Goal: Task Accomplishment & Management: Complete application form

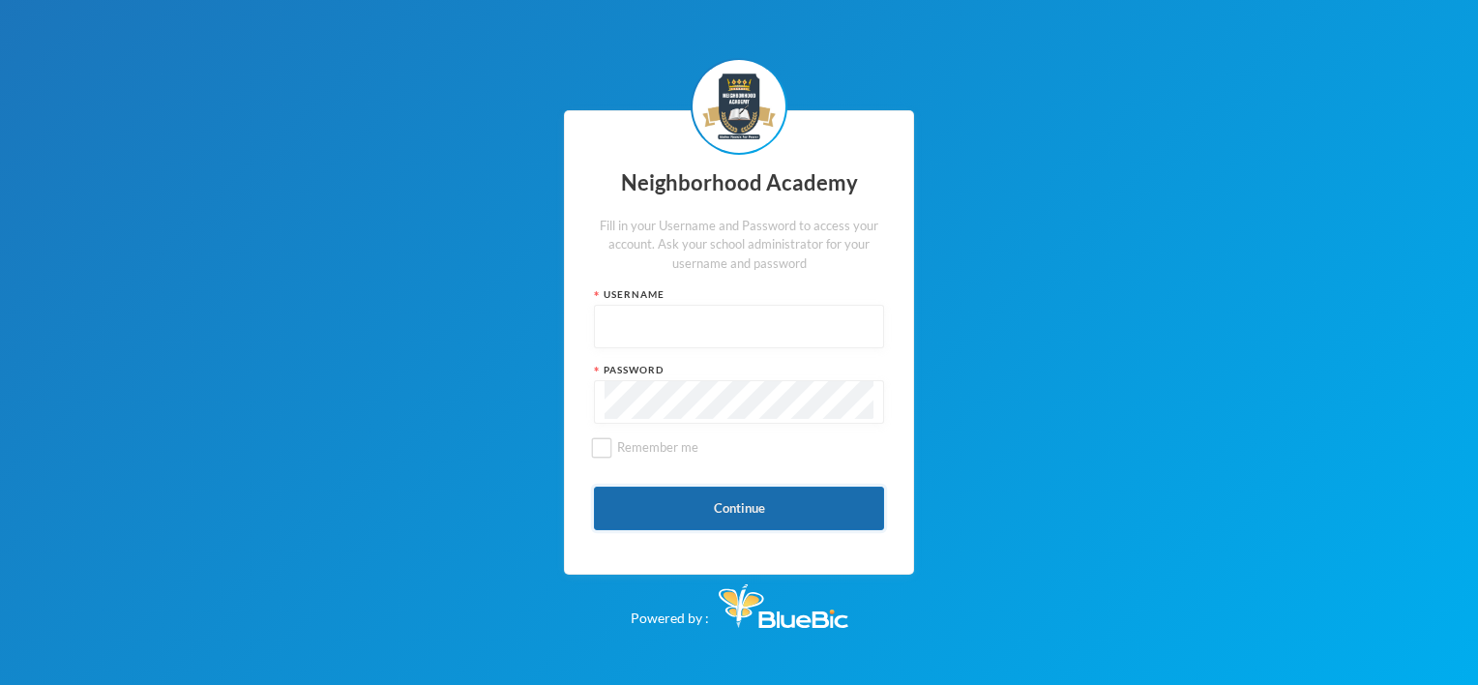
type input "nha00001"
click at [780, 513] on button "Continue" at bounding box center [739, 508] width 290 height 44
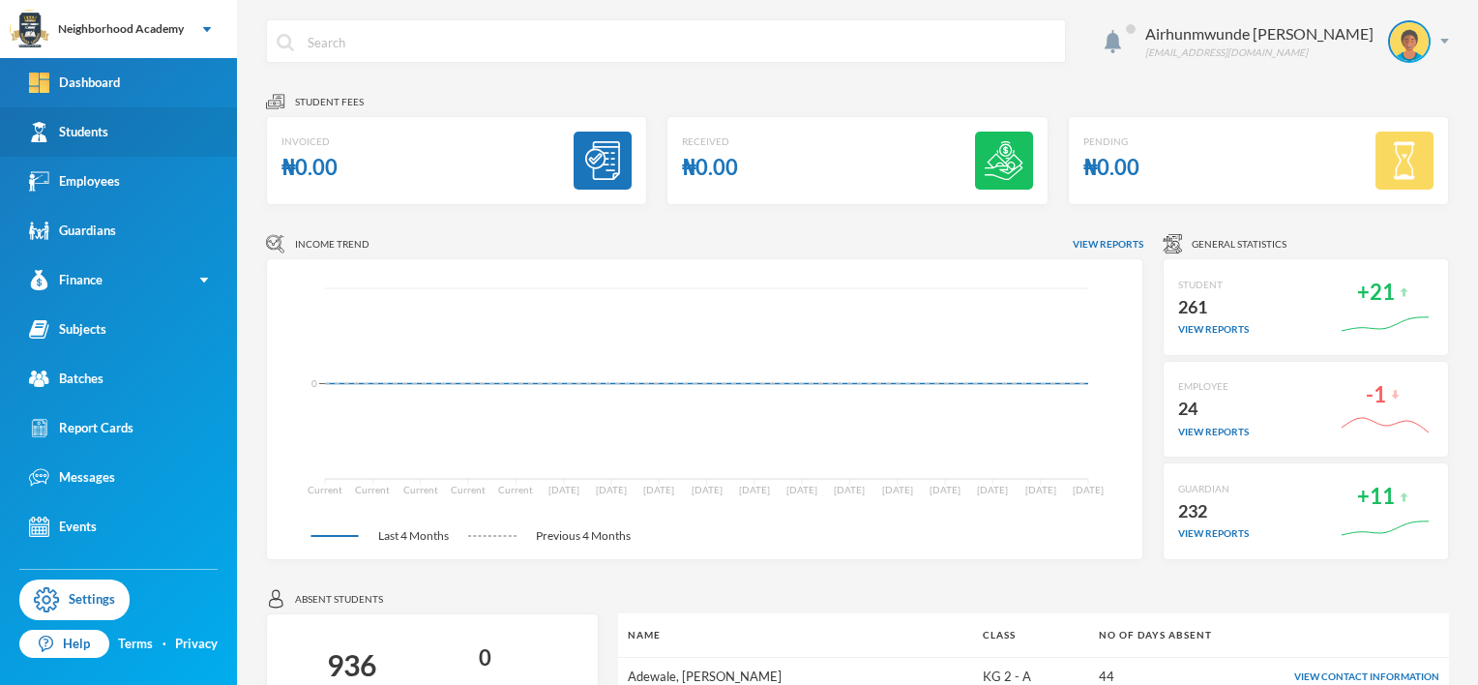
click at [114, 132] on link "Students" at bounding box center [118, 131] width 237 height 49
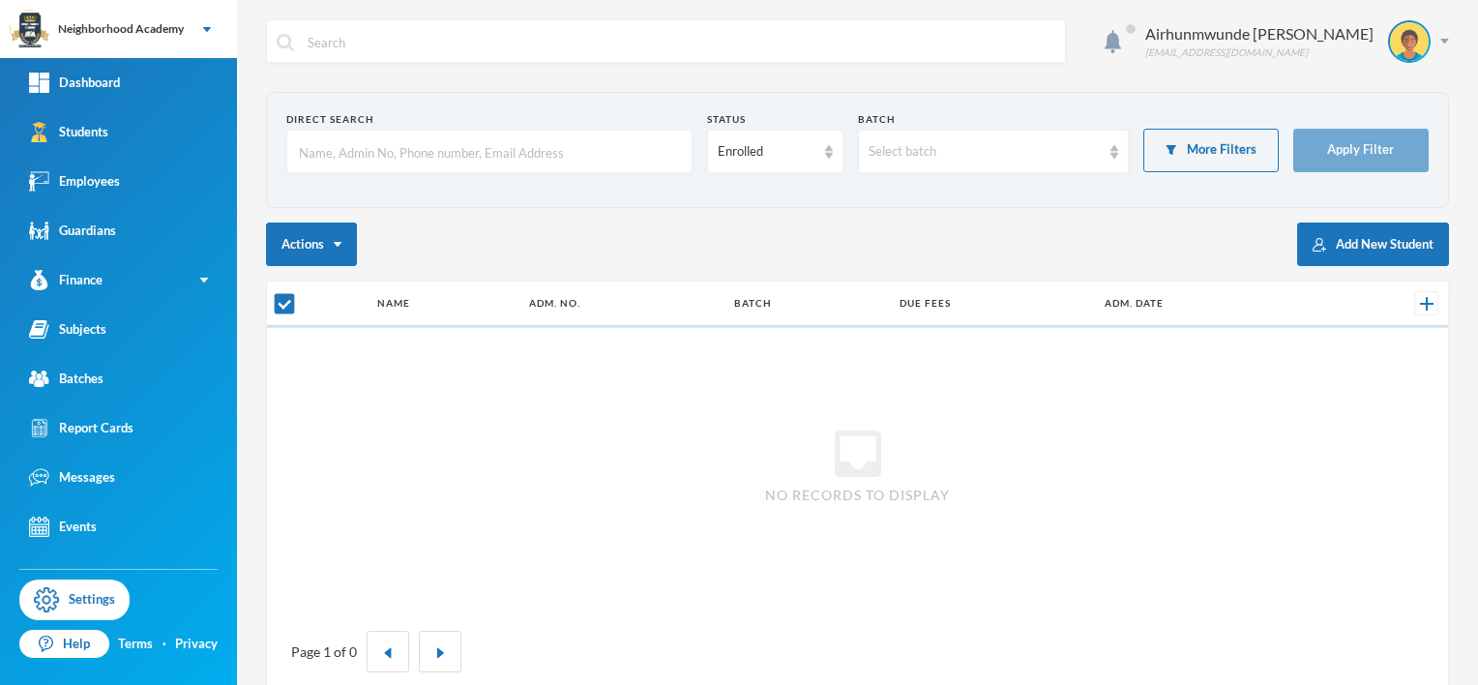
checkbox input "false"
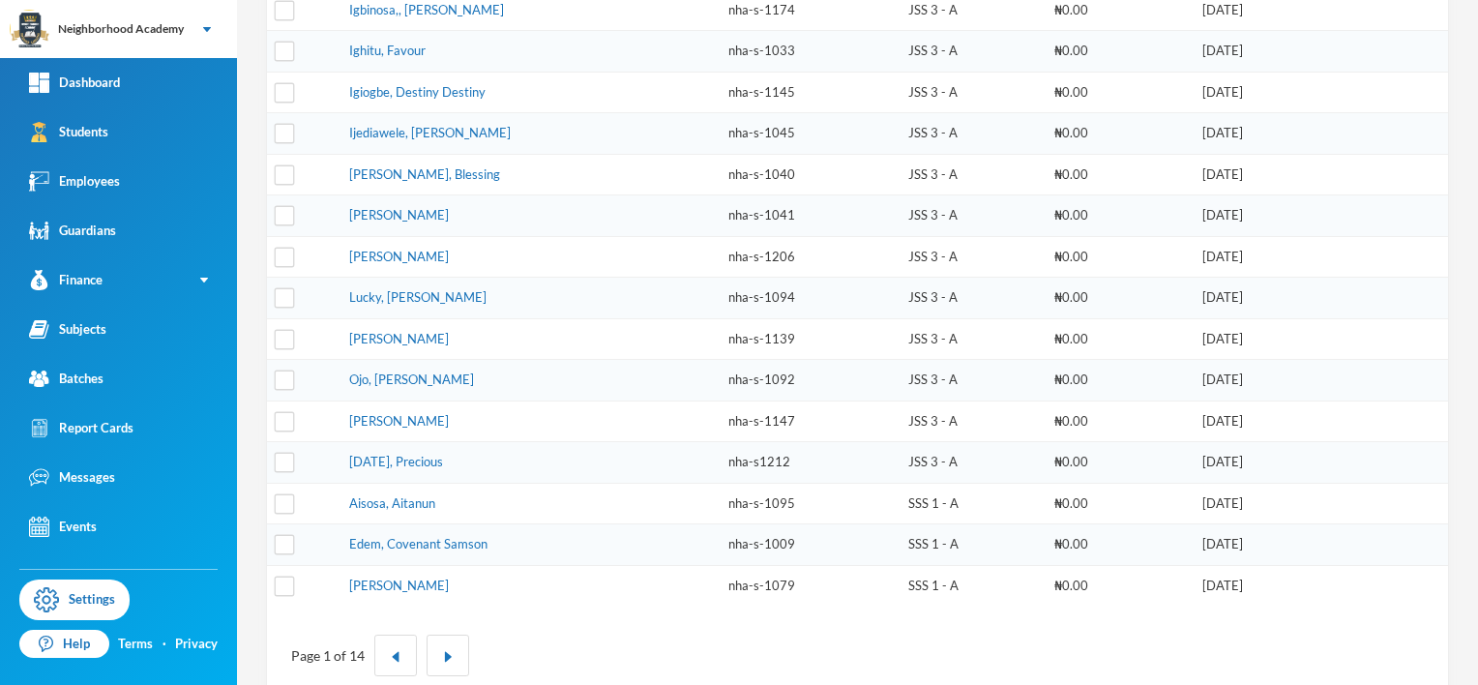
scroll to position [568, 0]
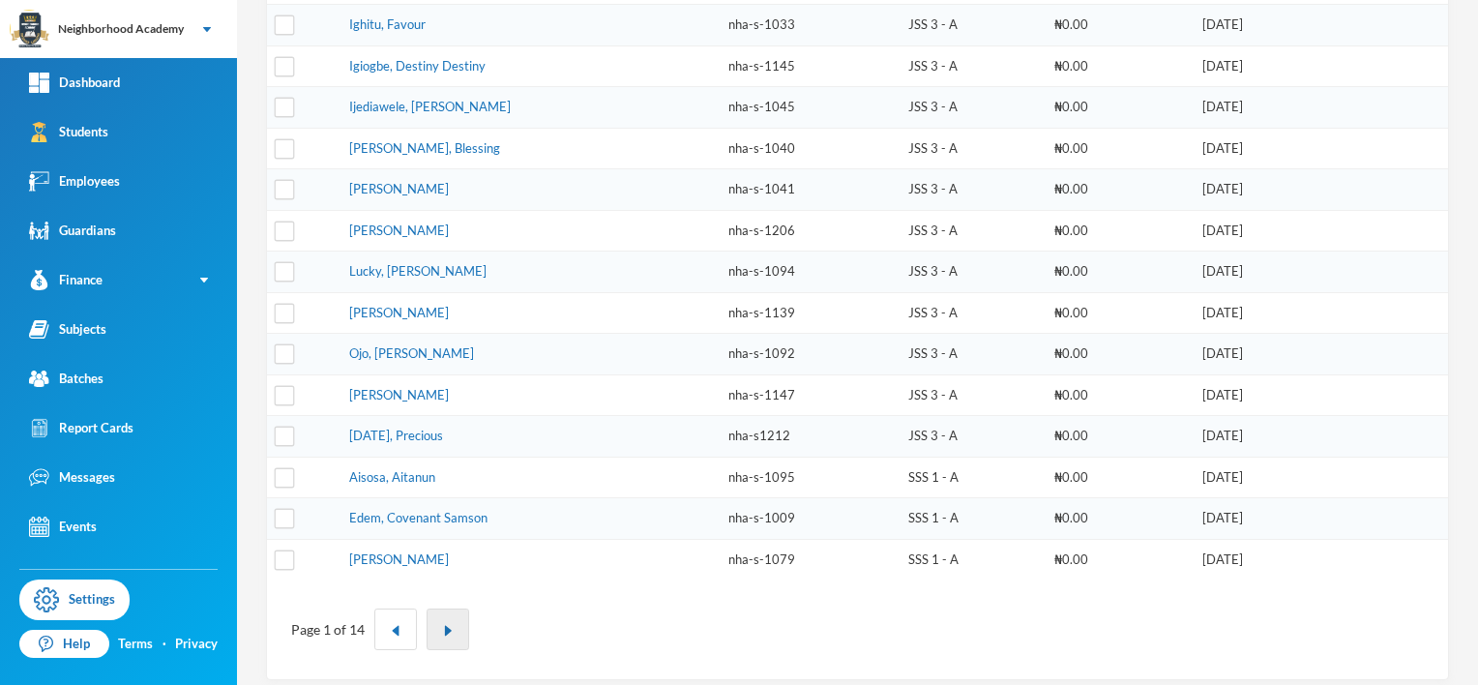
click at [447, 625] on img "button" at bounding box center [448, 631] width 12 height 12
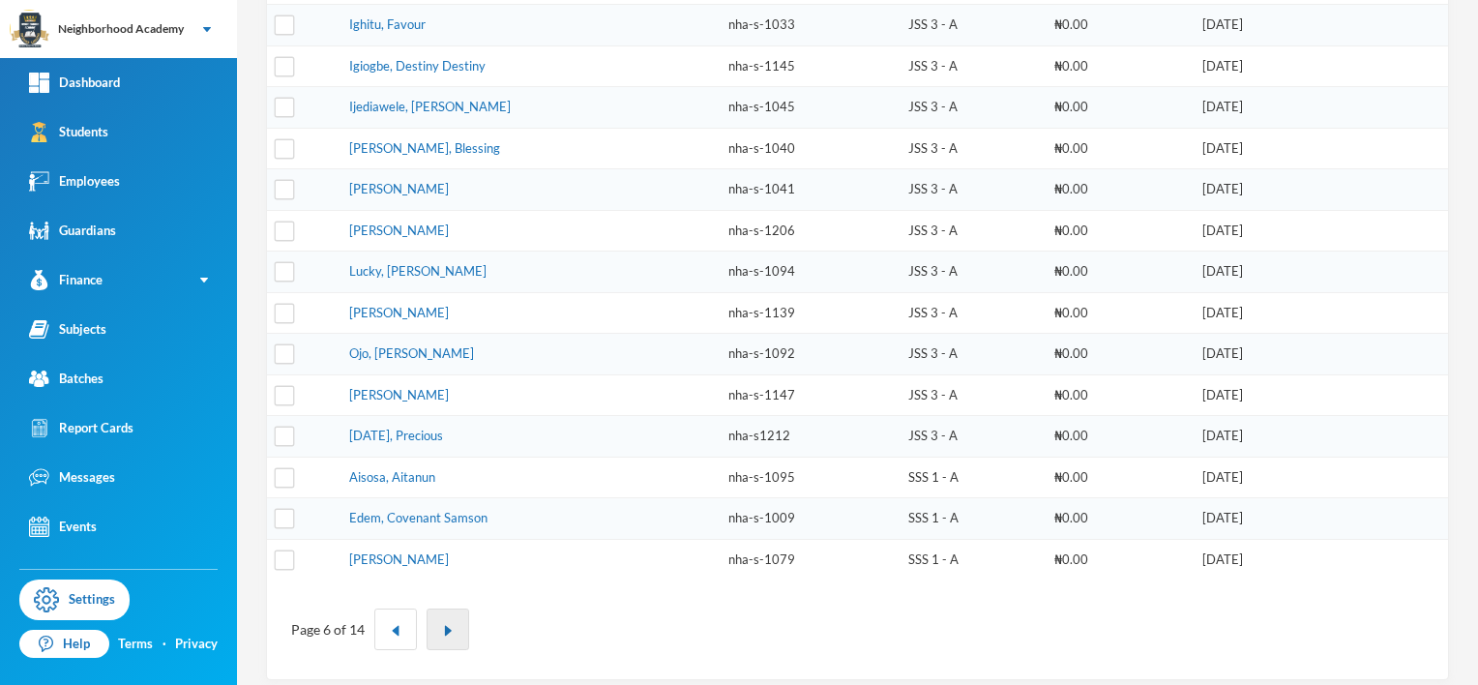
click at [447, 625] on img "button" at bounding box center [448, 631] width 12 height 12
click at [450, 625] on img "button" at bounding box center [456, 631] width 12 height 12
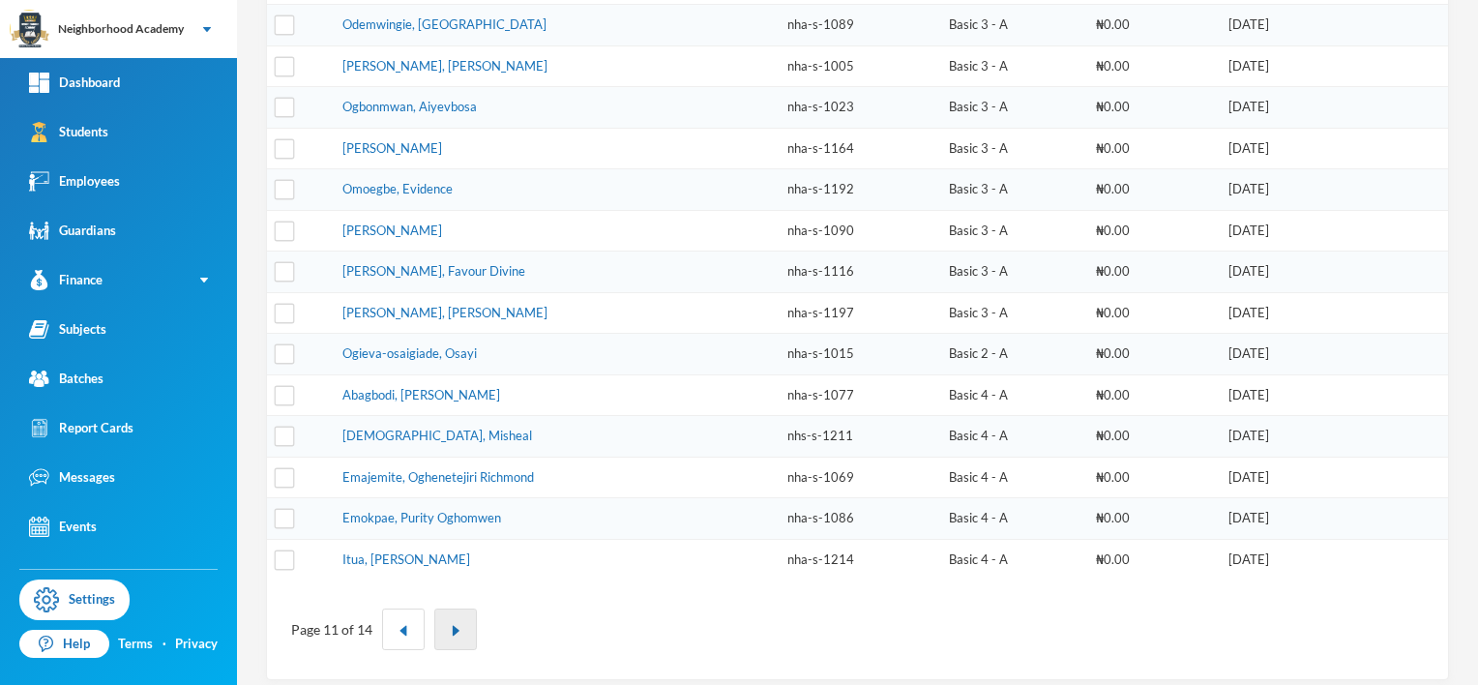
click at [450, 625] on img "button" at bounding box center [456, 631] width 12 height 12
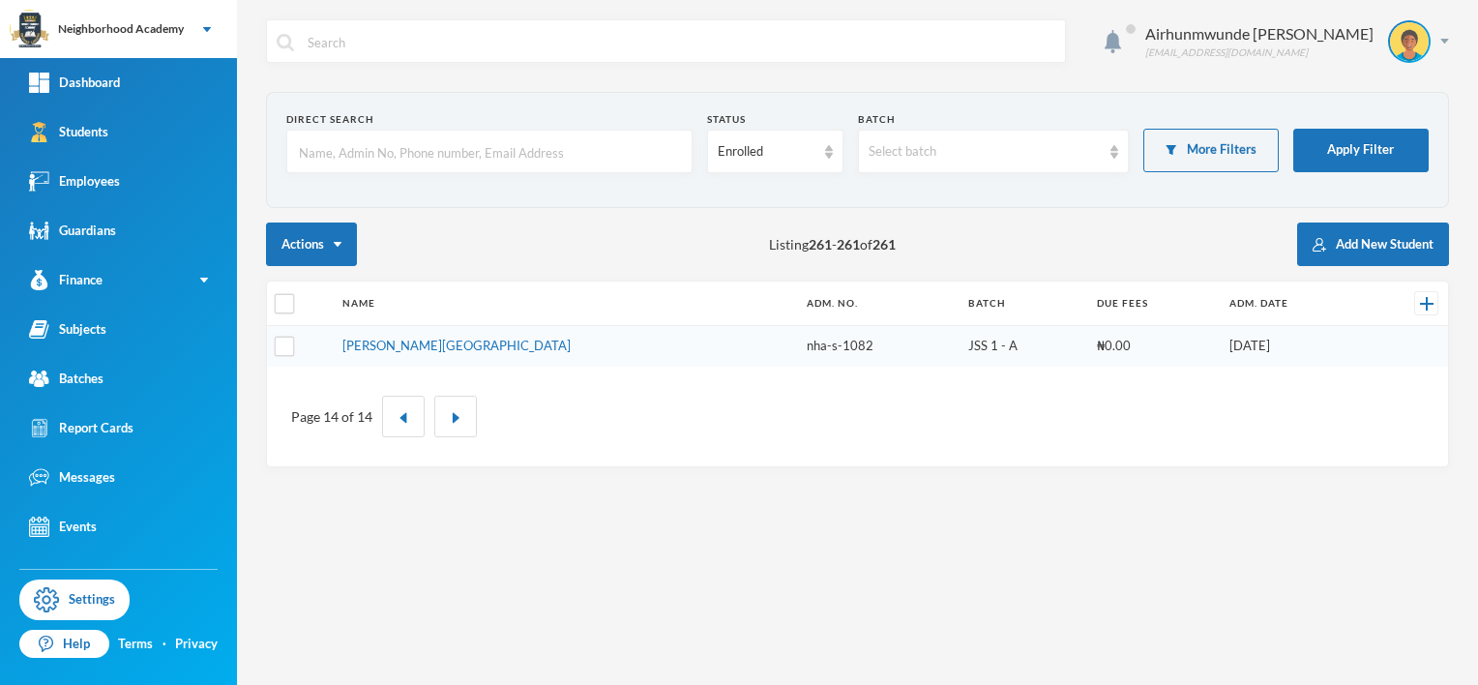
scroll to position [0, 0]
click at [108, 192] on link "Employees" at bounding box center [118, 181] width 237 height 49
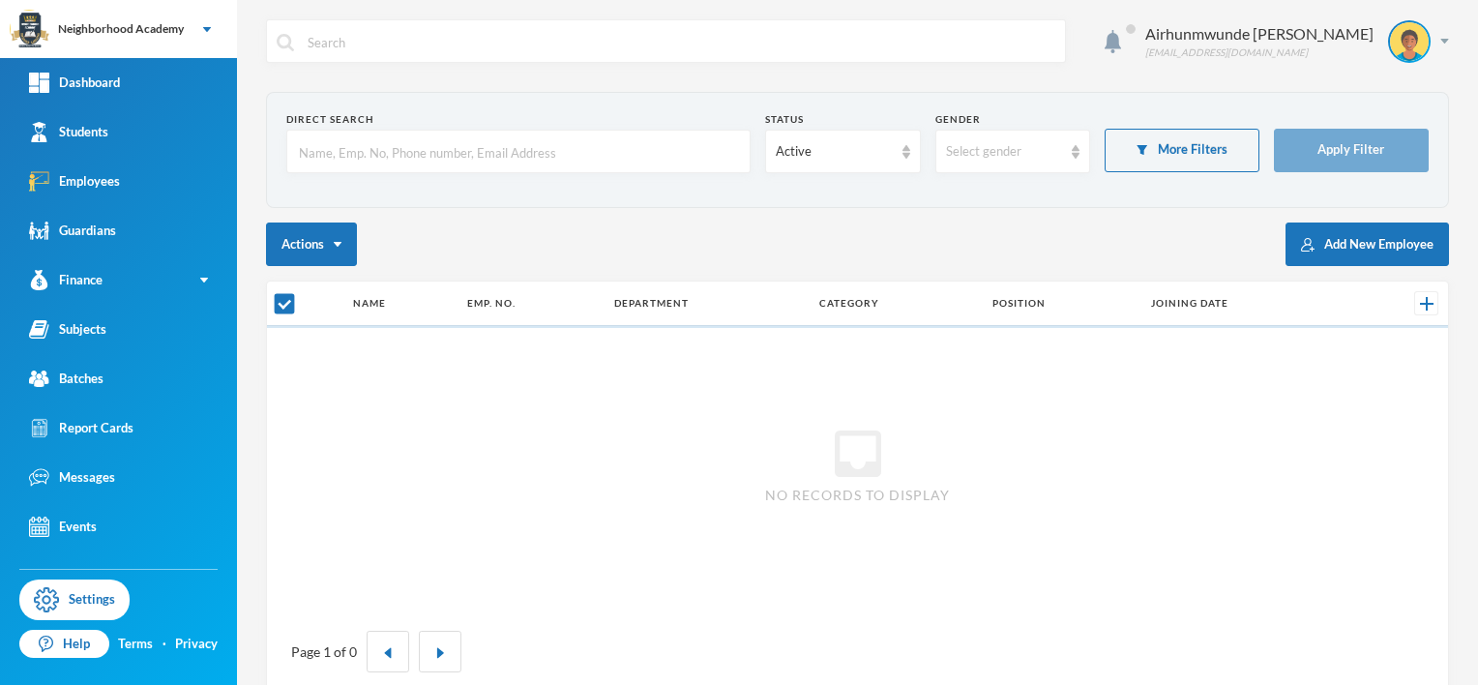
checkbox input "false"
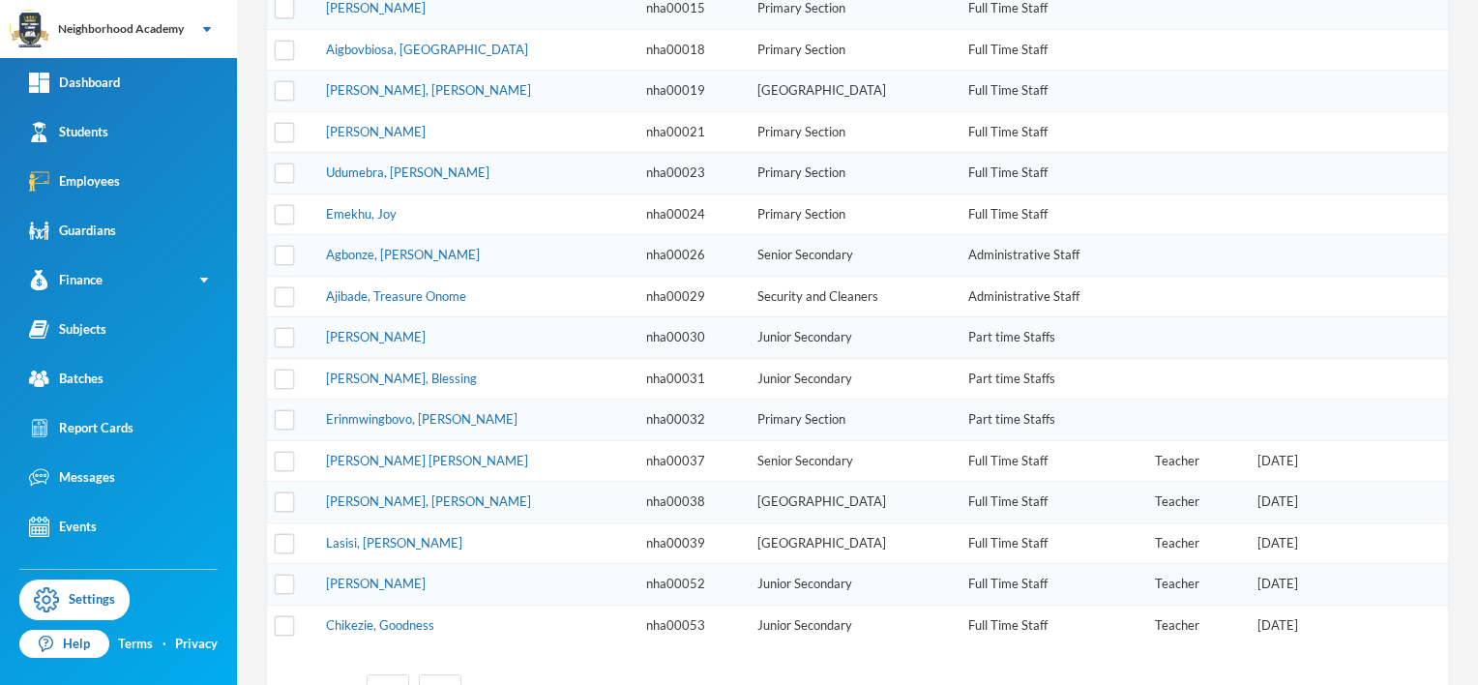
scroll to position [568, 0]
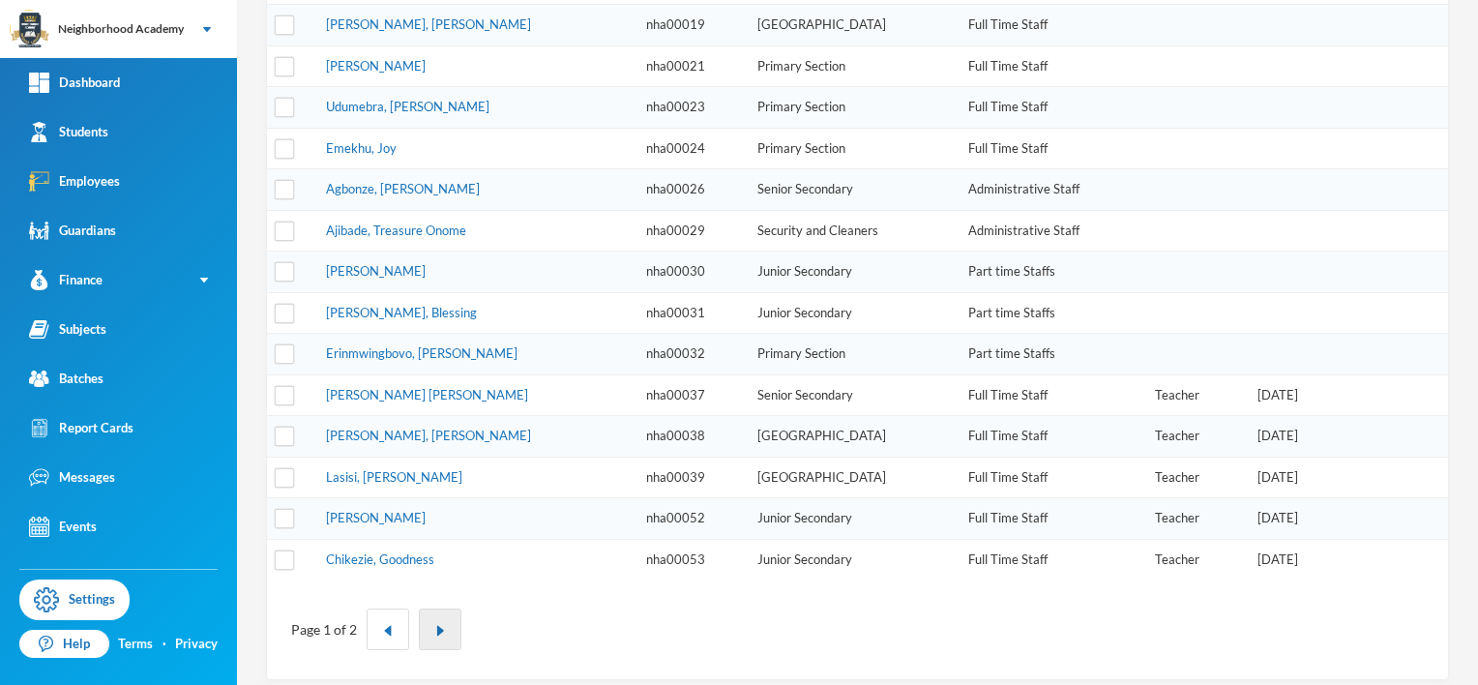
click at [441, 625] on img "button" at bounding box center [440, 631] width 12 height 12
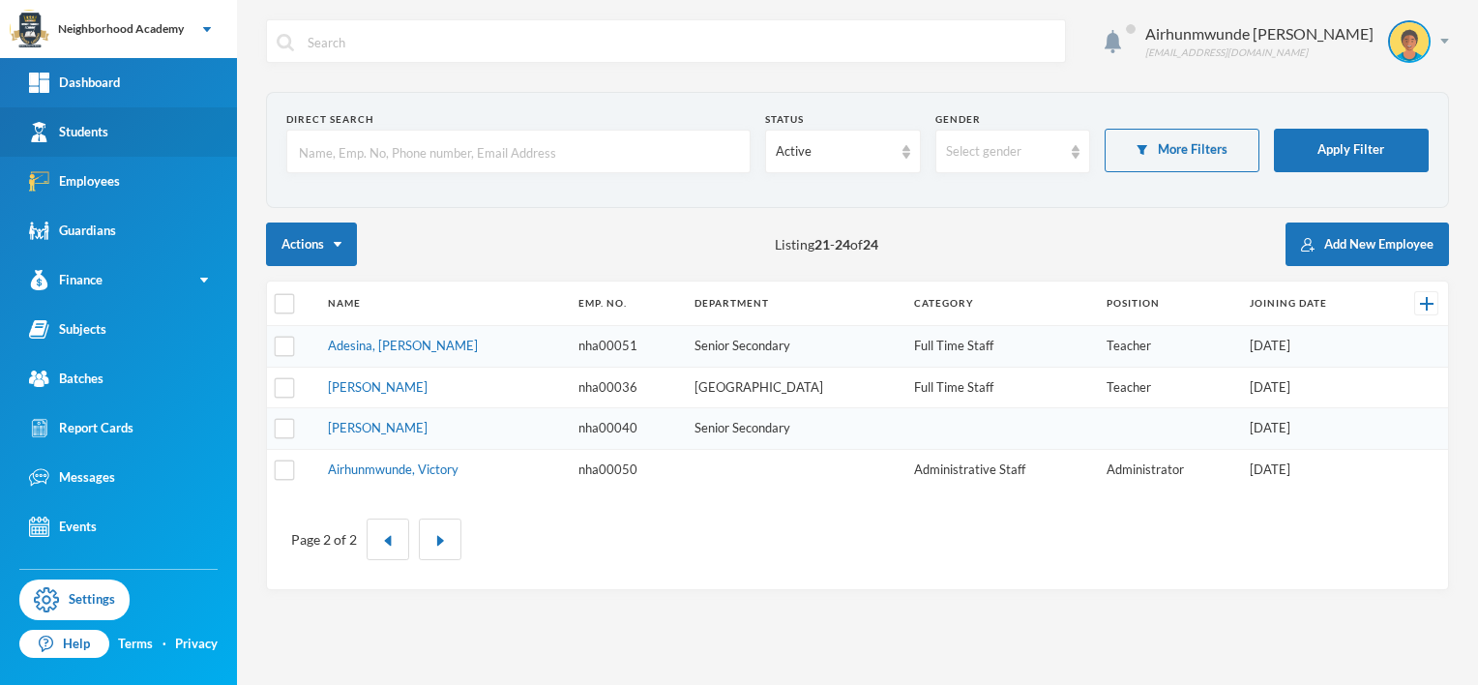
click at [89, 136] on div "Students" at bounding box center [68, 132] width 79 height 20
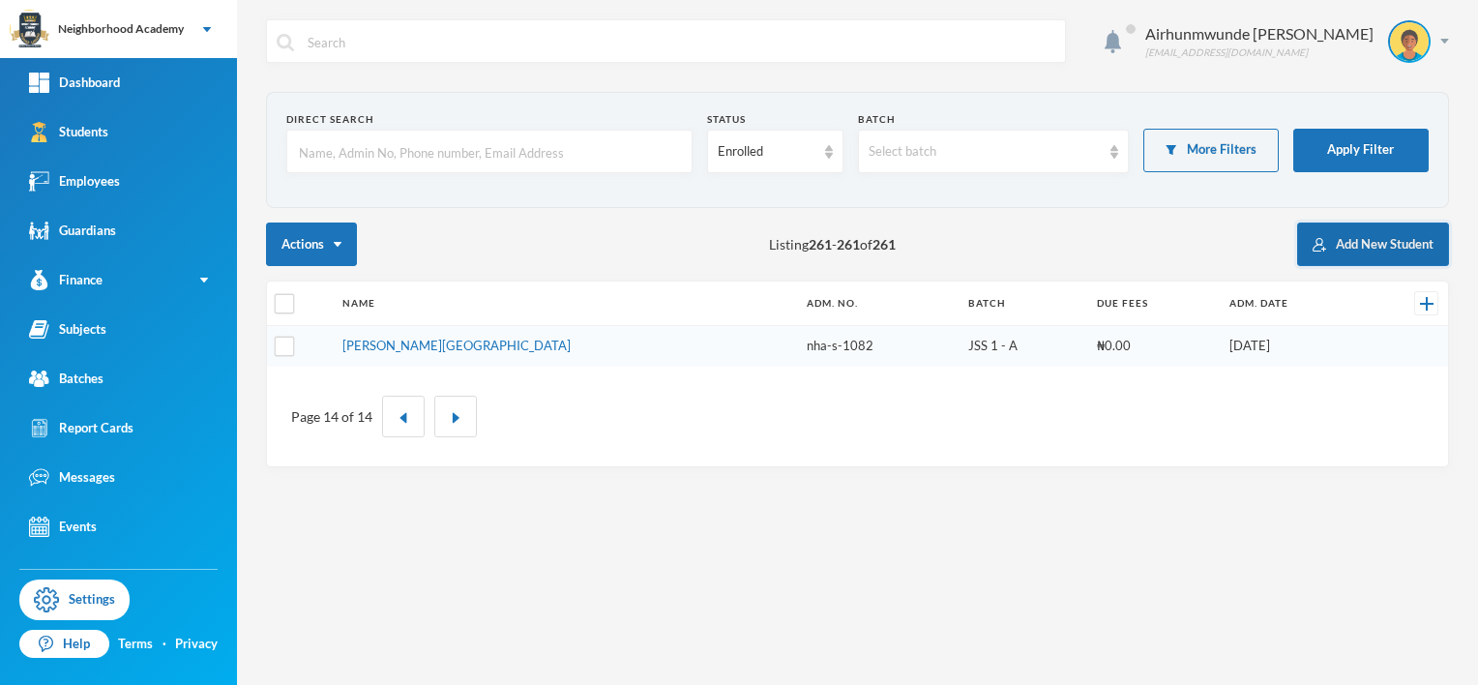
click at [1366, 244] on button "Add New Student" at bounding box center [1373, 244] width 152 height 44
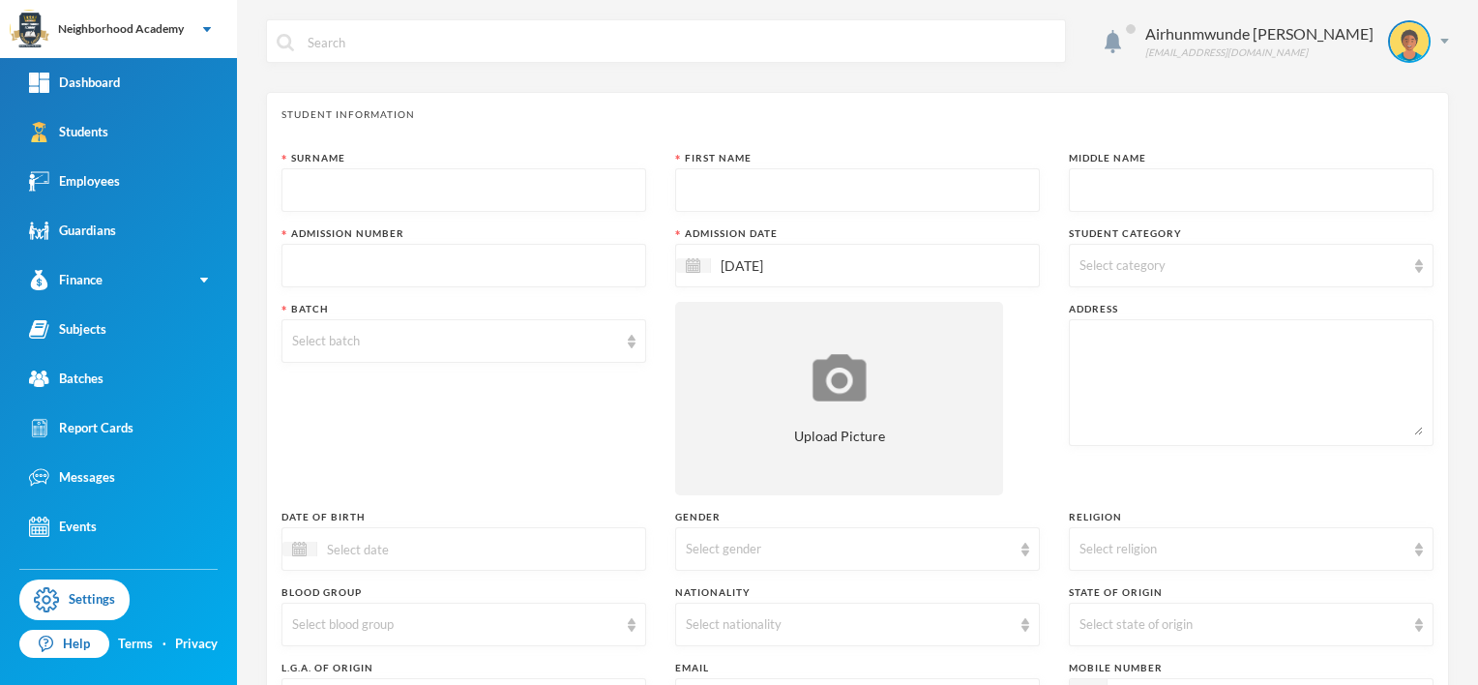
click at [344, 181] on input "text" at bounding box center [463, 191] width 343 height 44
type input "Obagade"
type input "Testimony"
type input "Ayomide"
type input "nha-s-1271"
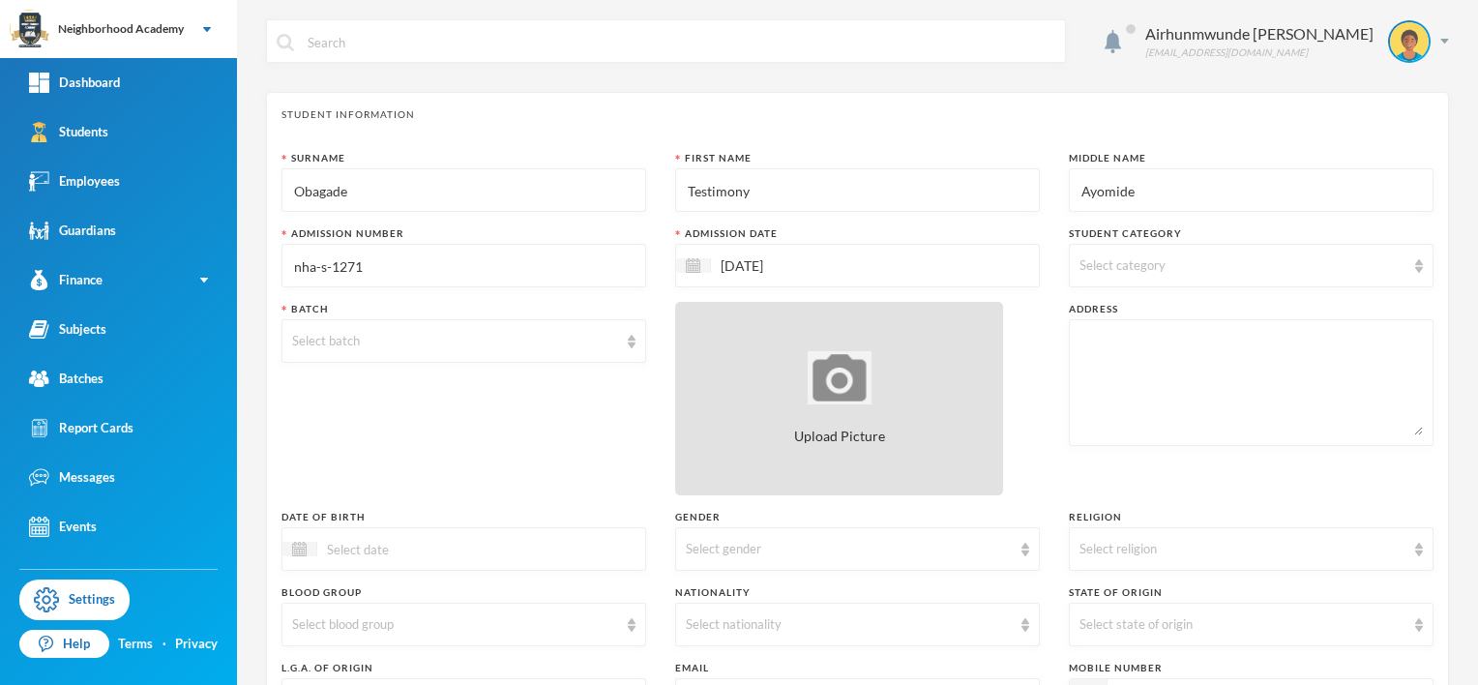
click at [796, 441] on span "Upload Picture" at bounding box center [839, 436] width 91 height 20
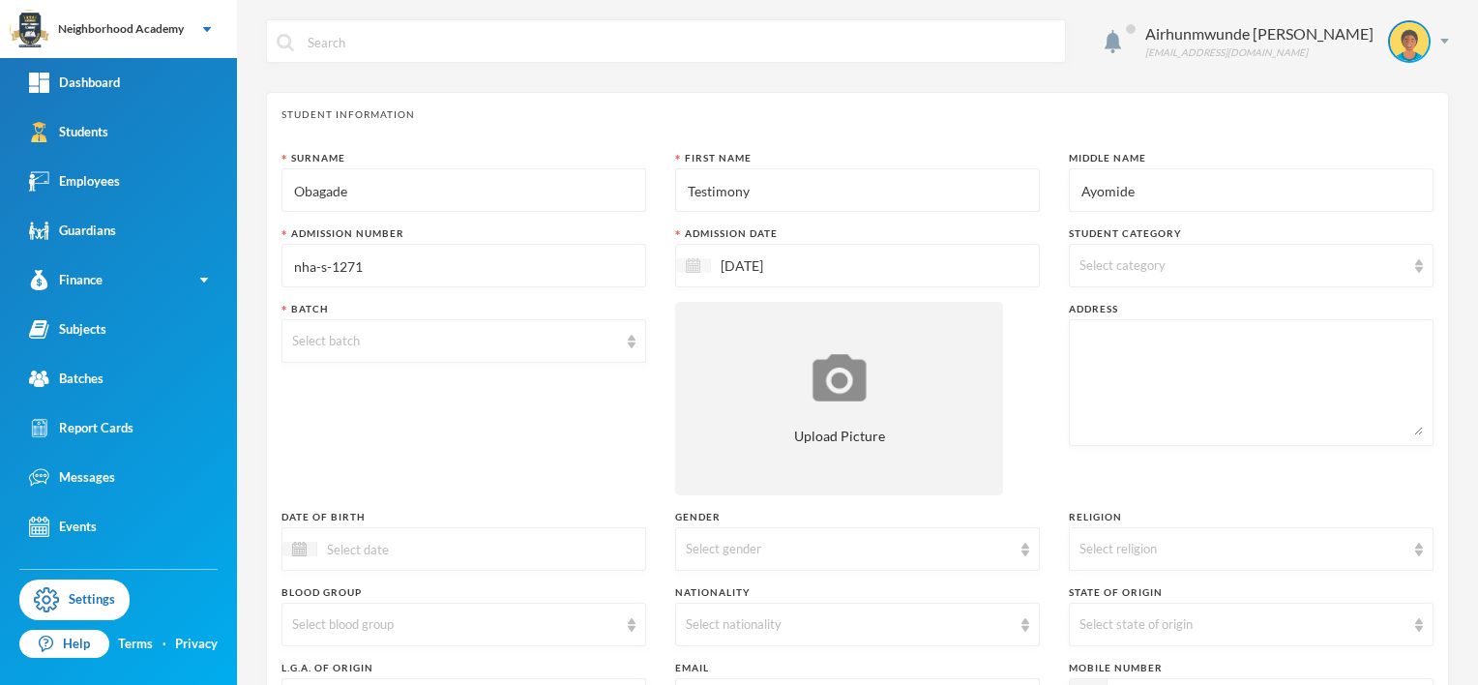
click at [692, 266] on img at bounding box center [693, 265] width 15 height 15
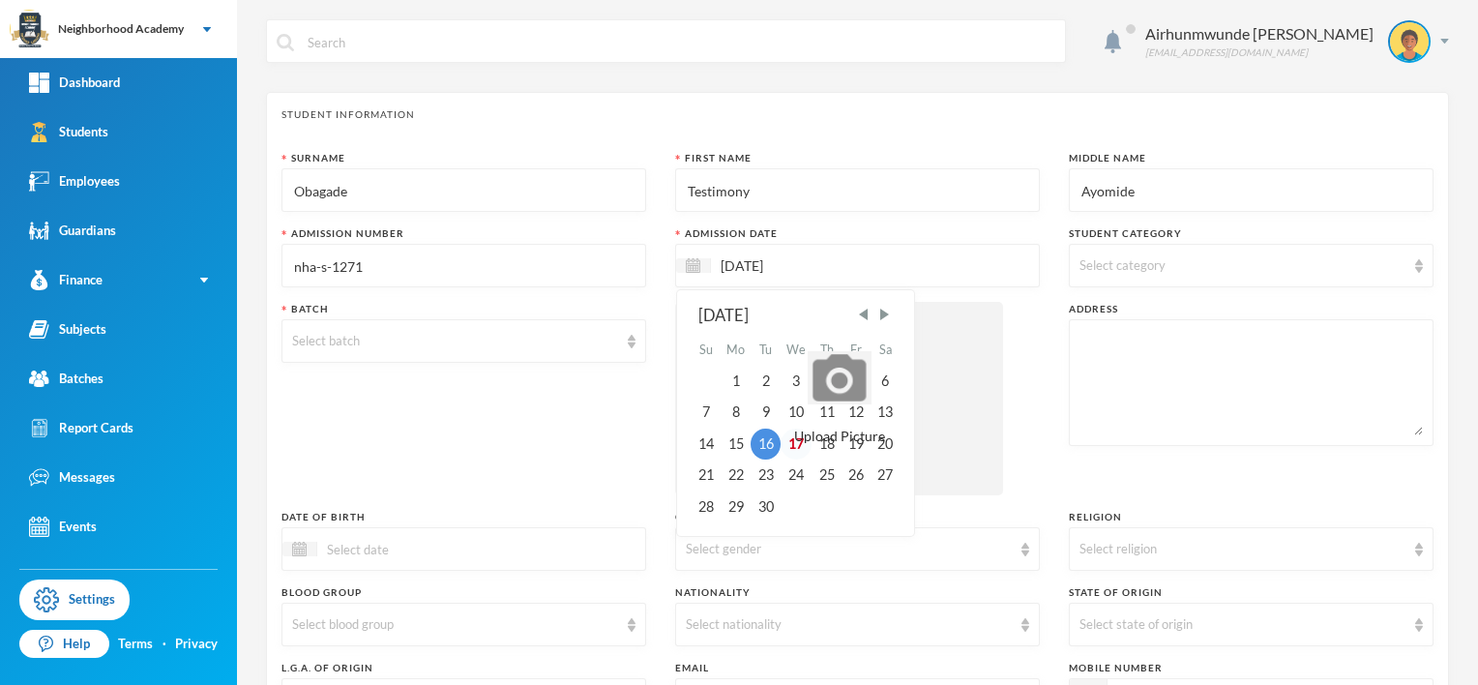
click at [792, 449] on div "17" at bounding box center [797, 443] width 32 height 31
type input "[DATE]"
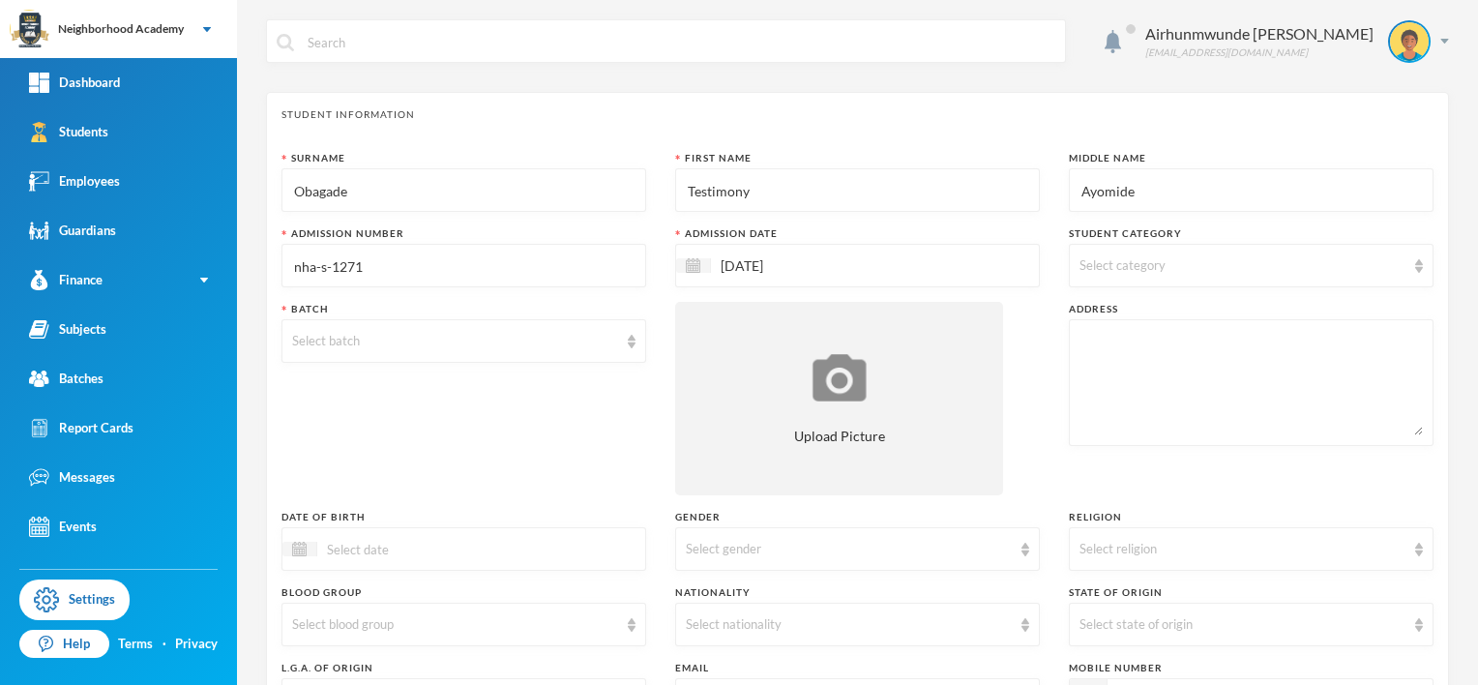
click at [1120, 269] on span "Select category" at bounding box center [1122, 264] width 86 height 15
click at [1085, 310] on input "Day Students" at bounding box center [1081, 315] width 20 height 20
checkbox input "true"
click at [487, 340] on div "Select batch" at bounding box center [455, 341] width 326 height 19
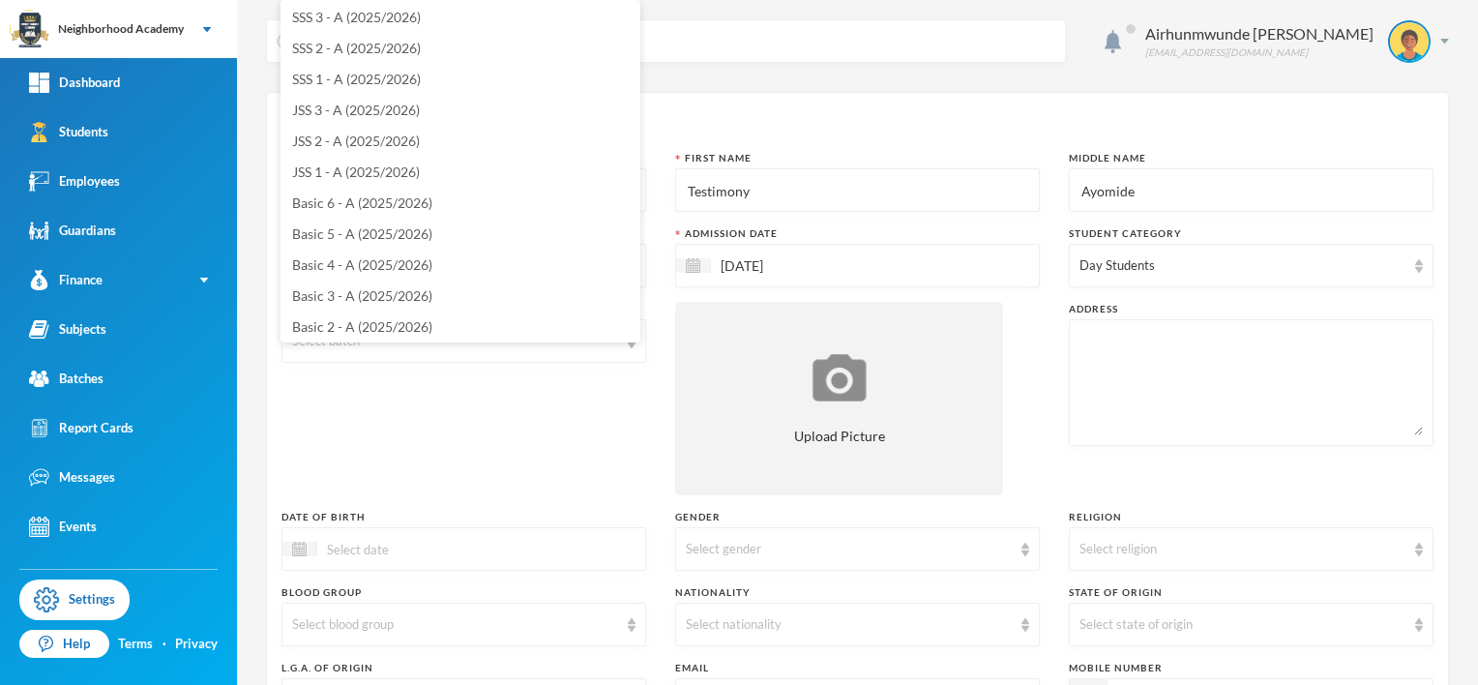
scroll to position [64, 0]
click at [364, 104] on span "JSS 1 - A (2025/2026)" at bounding box center [356, 110] width 128 height 16
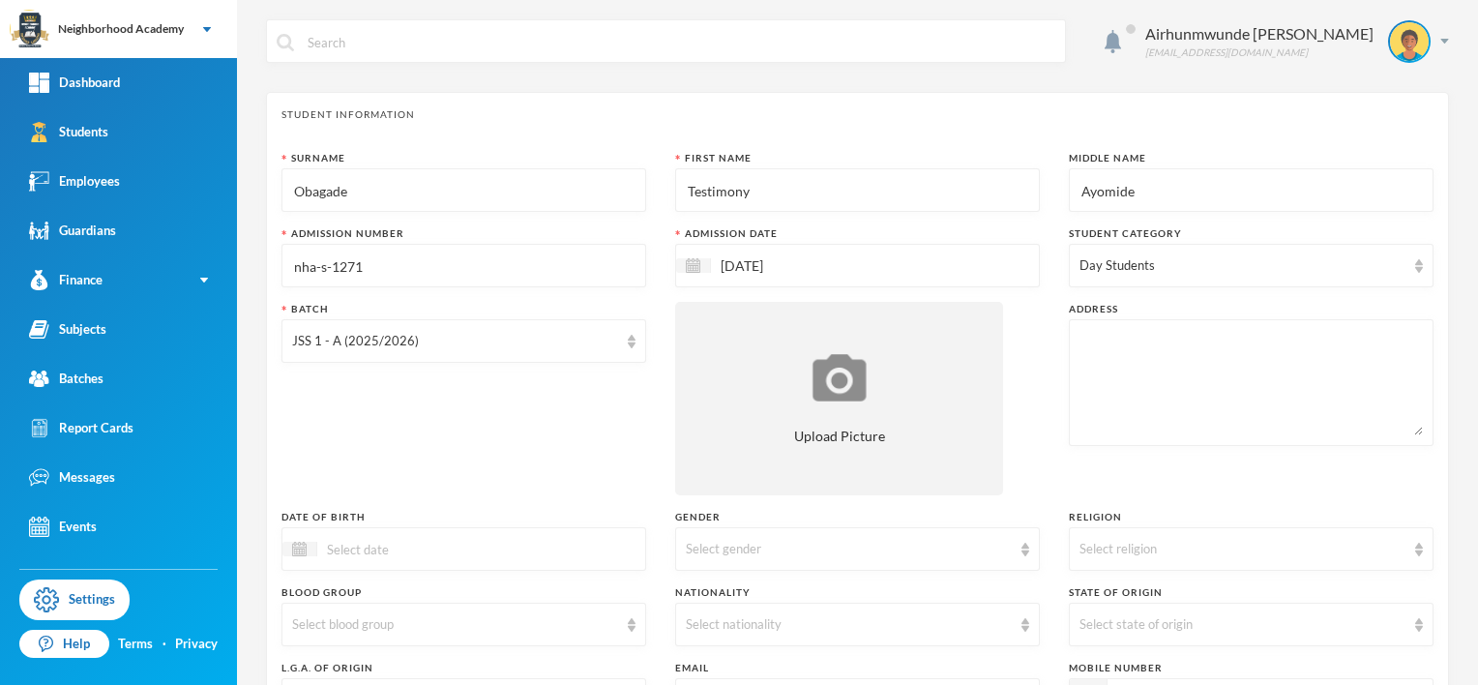
click at [1079, 339] on textarea at bounding box center [1250, 382] width 343 height 105
type textarea "Ora Community"
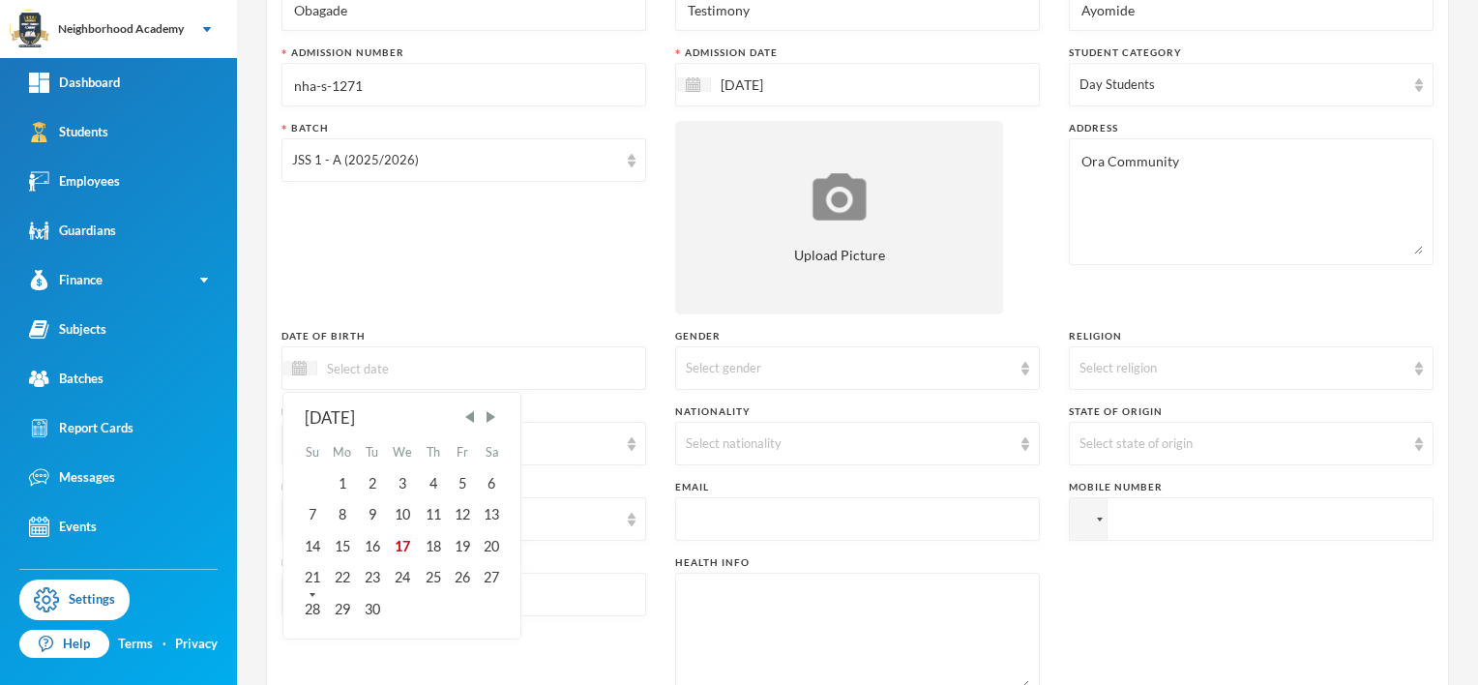
scroll to position [193, 0]
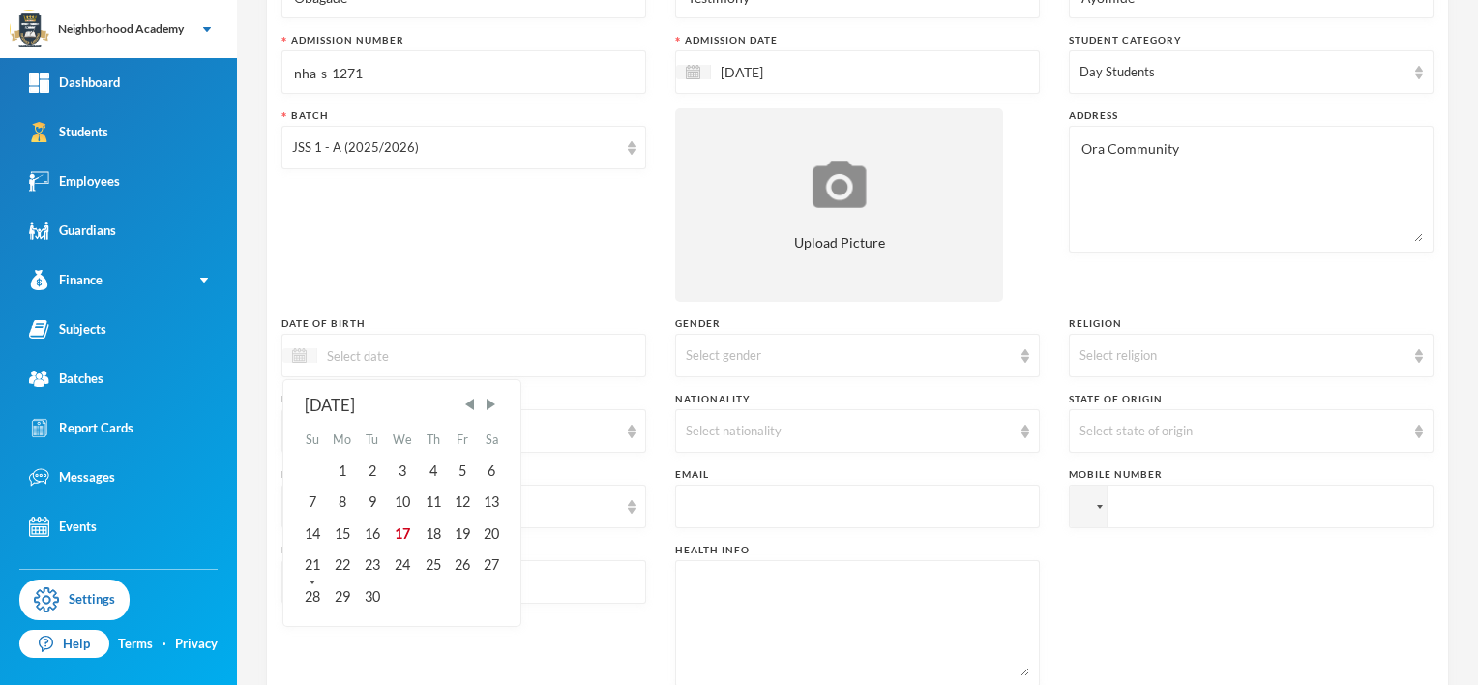
click at [298, 356] on img at bounding box center [299, 355] width 15 height 15
click at [468, 404] on span "Previous Month" at bounding box center [469, 404] width 17 height 17
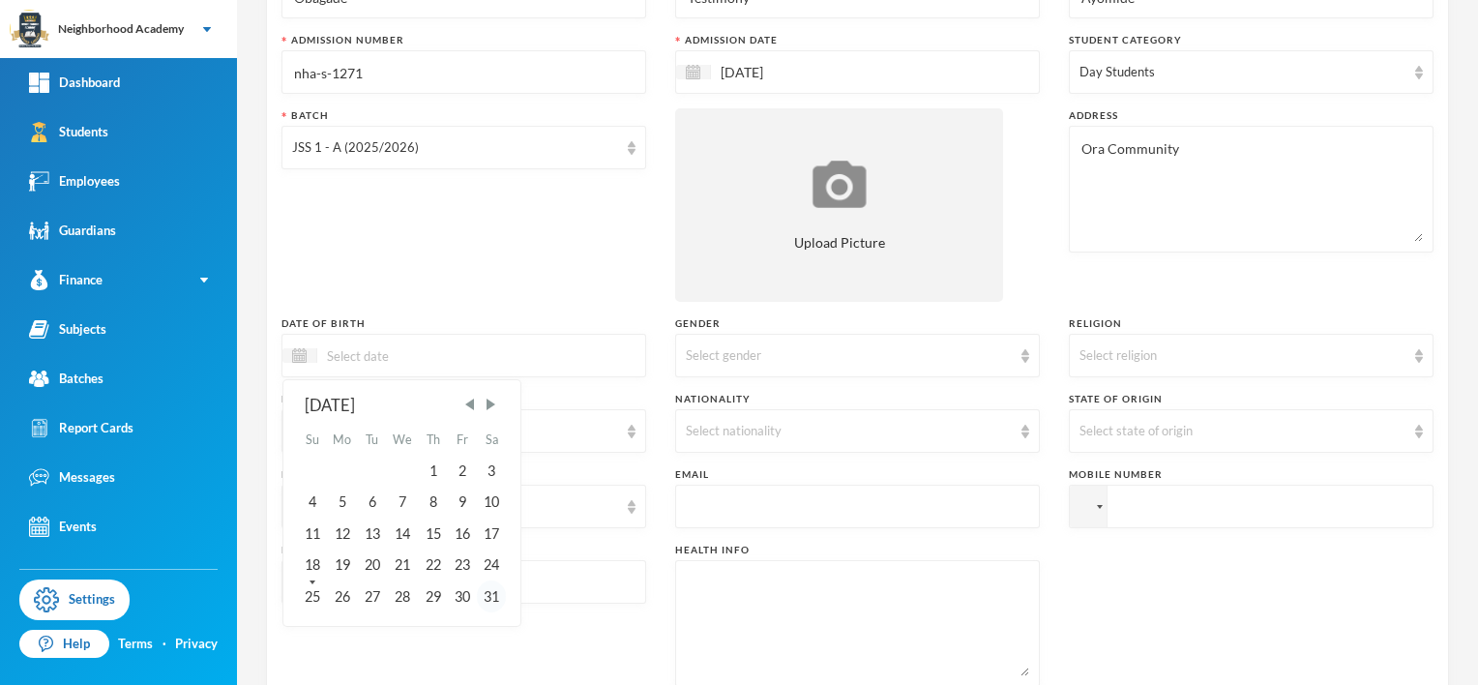
click at [499, 600] on div "31" at bounding box center [491, 595] width 29 height 31
click at [391, 353] on input "[DATE]" at bounding box center [398, 355] width 162 height 22
click at [385, 355] on input "31/05/002015" at bounding box center [398, 355] width 162 height 22
type input "[DATE]"
click at [316, 628] on div "31" at bounding box center [311, 627] width 29 height 31
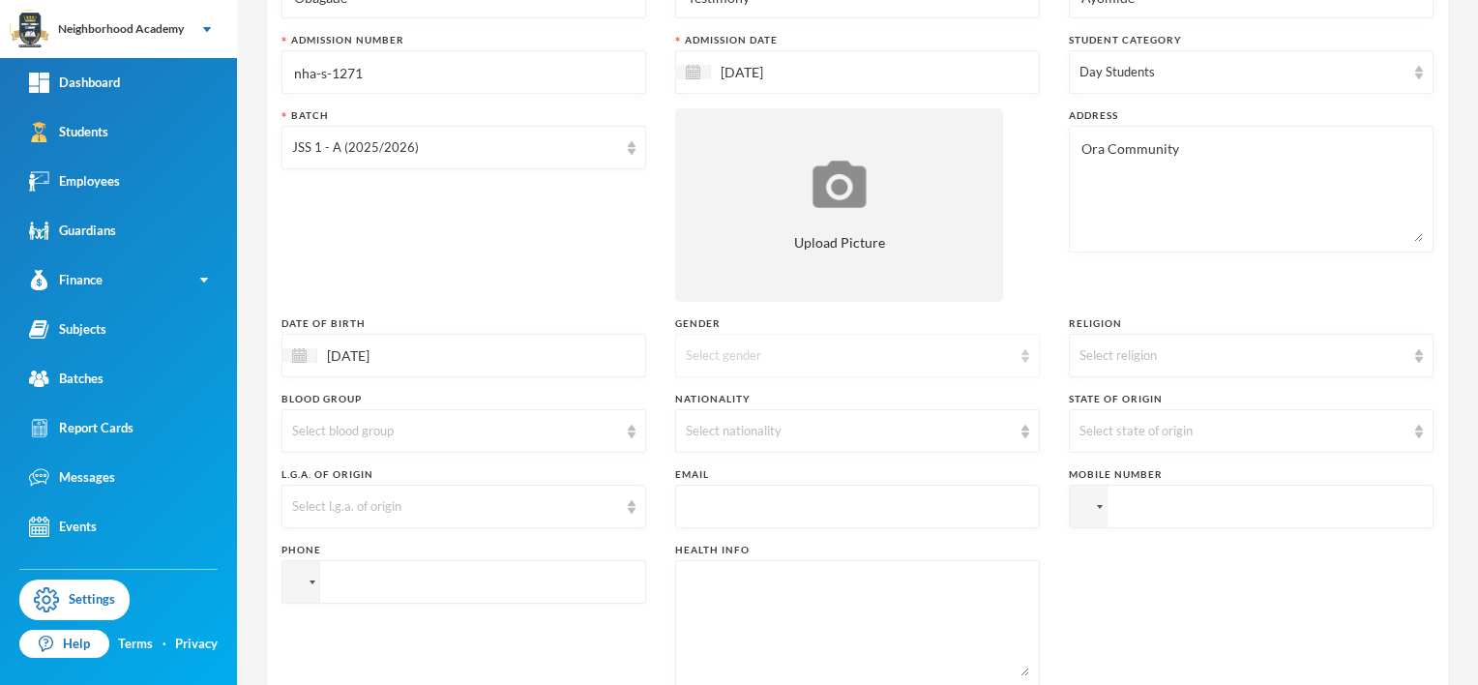
click at [718, 358] on div "Select gender" at bounding box center [849, 355] width 326 height 19
click at [710, 427] on span "[DEMOGRAPHIC_DATA]" at bounding box center [757, 430] width 152 height 16
click at [725, 437] on div "Select nationality" at bounding box center [849, 431] width 326 height 19
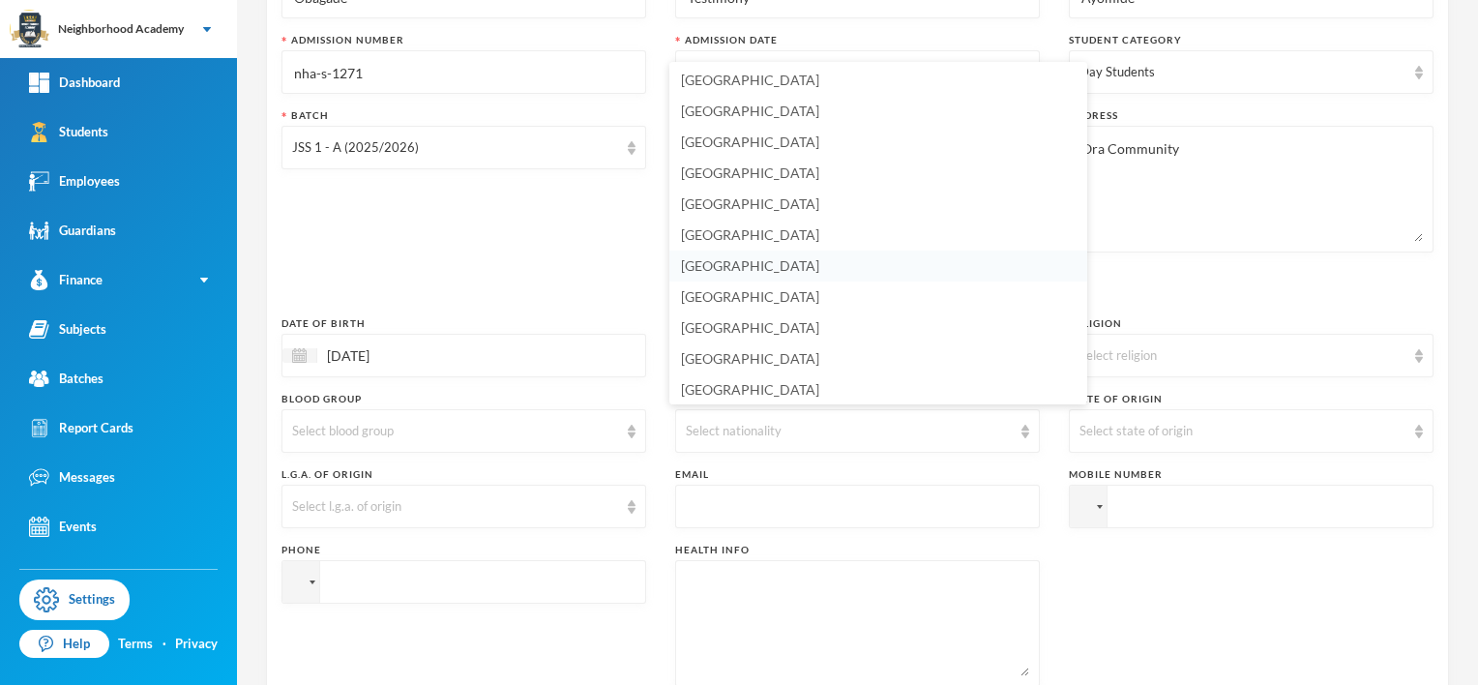
scroll to position [4741, 0]
click at [725, 262] on li "[GEOGRAPHIC_DATA]" at bounding box center [878, 261] width 418 height 31
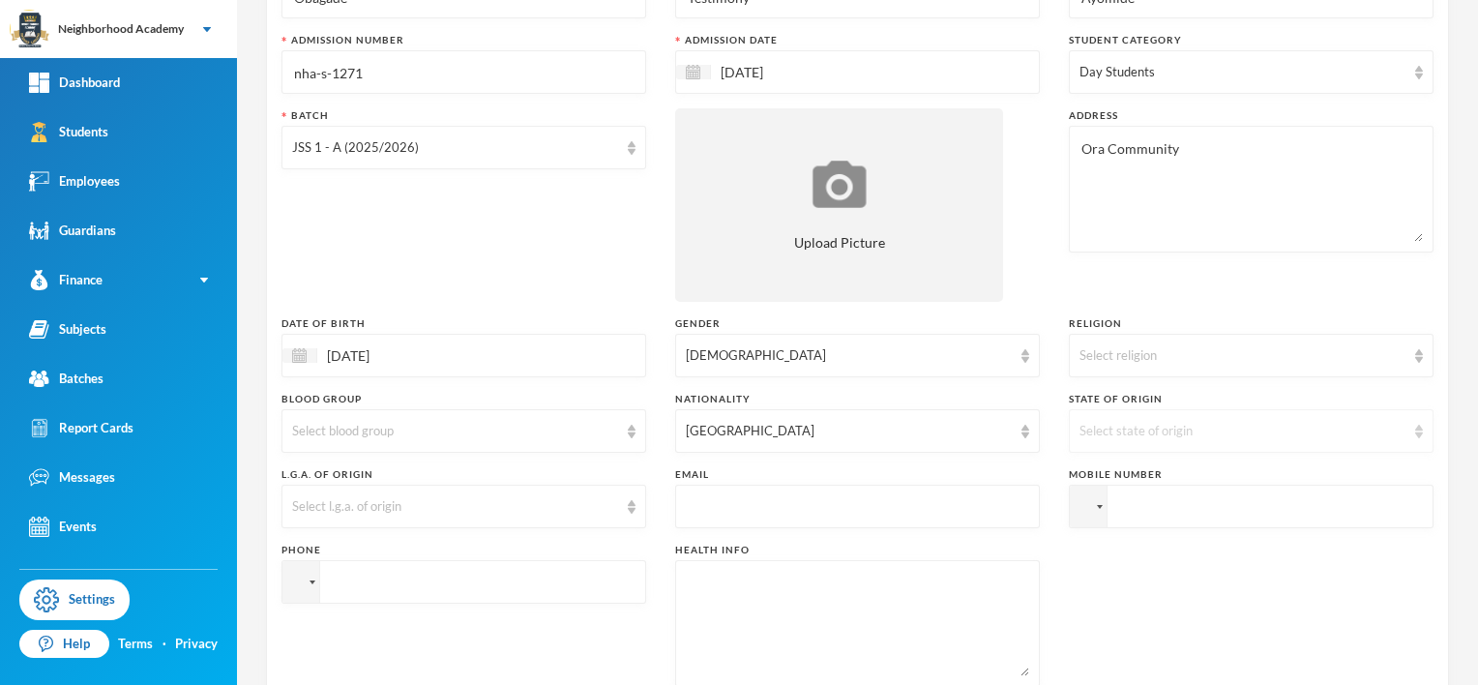
click at [1116, 427] on div "Select state of origin" at bounding box center [1242, 431] width 326 height 19
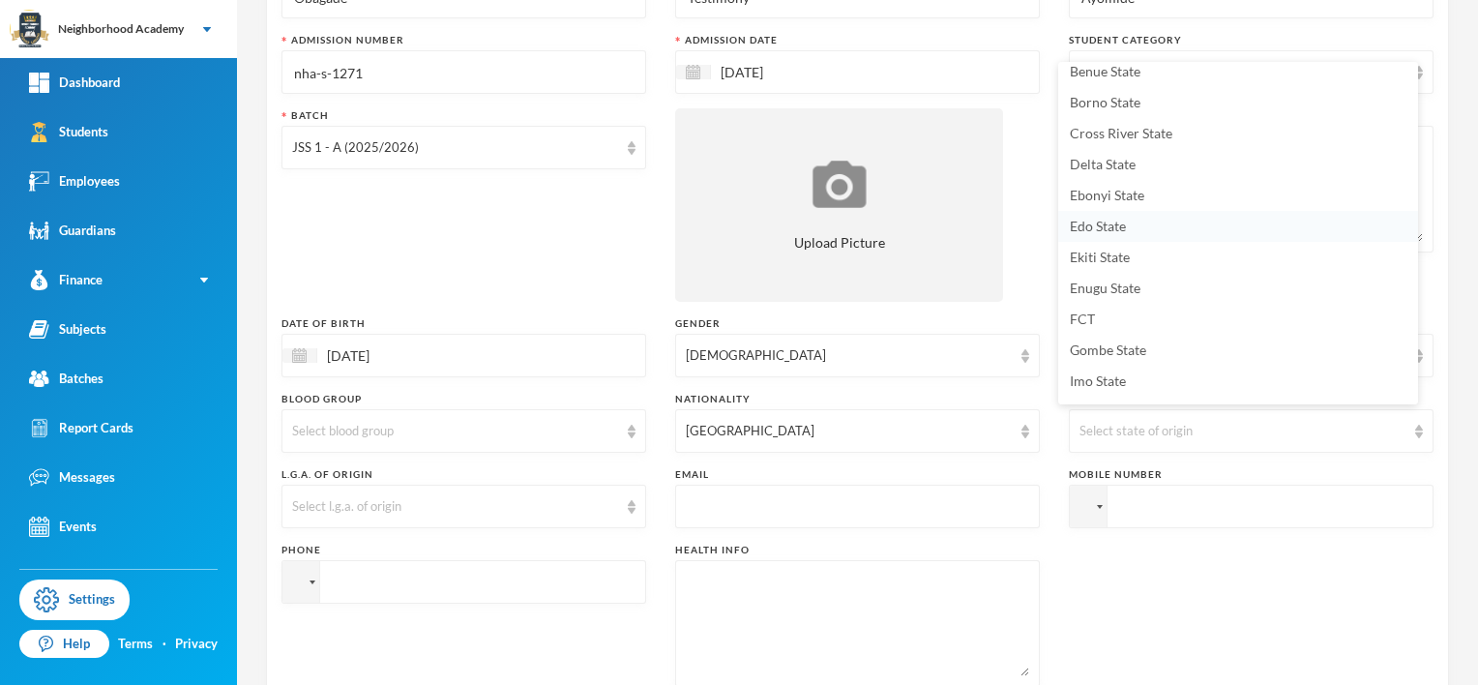
click at [1076, 229] on span "Edo State" at bounding box center [1098, 226] width 56 height 16
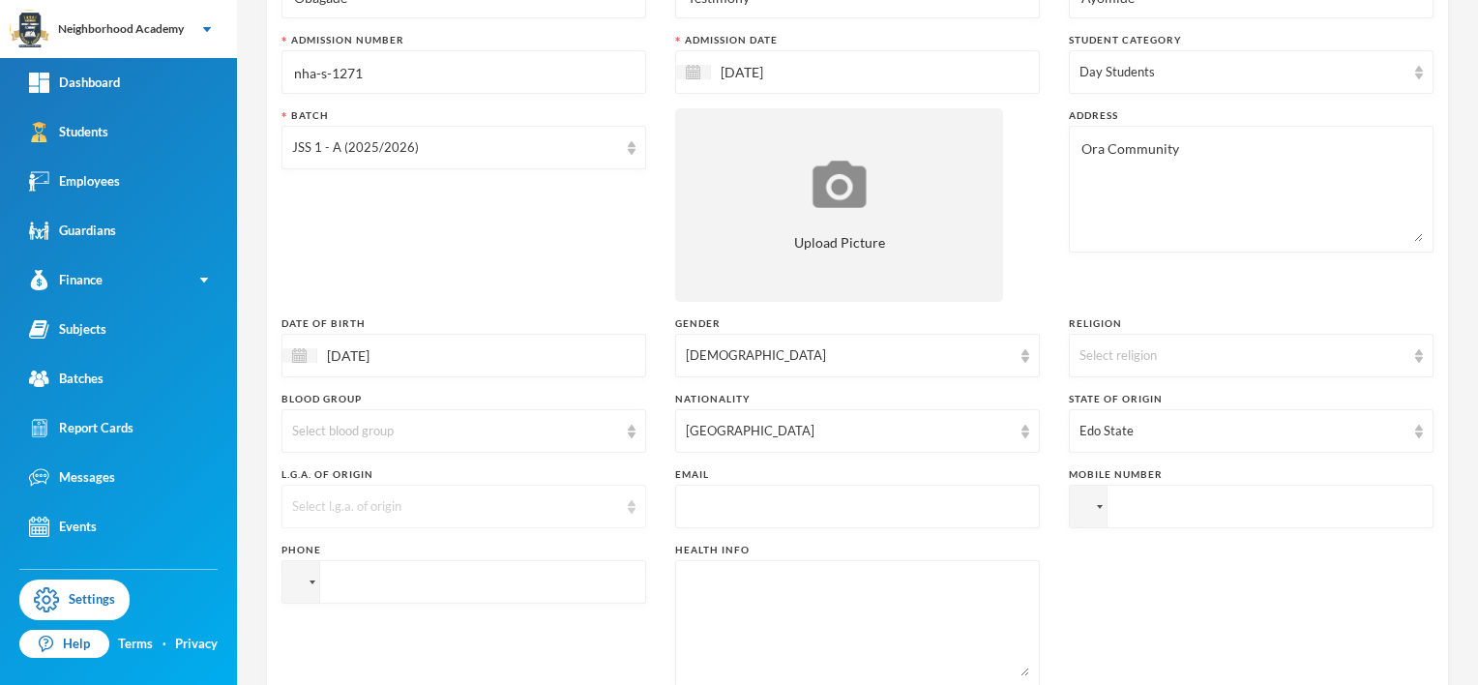
click at [371, 510] on div "Select l.g.a. of origin" at bounding box center [455, 506] width 326 height 19
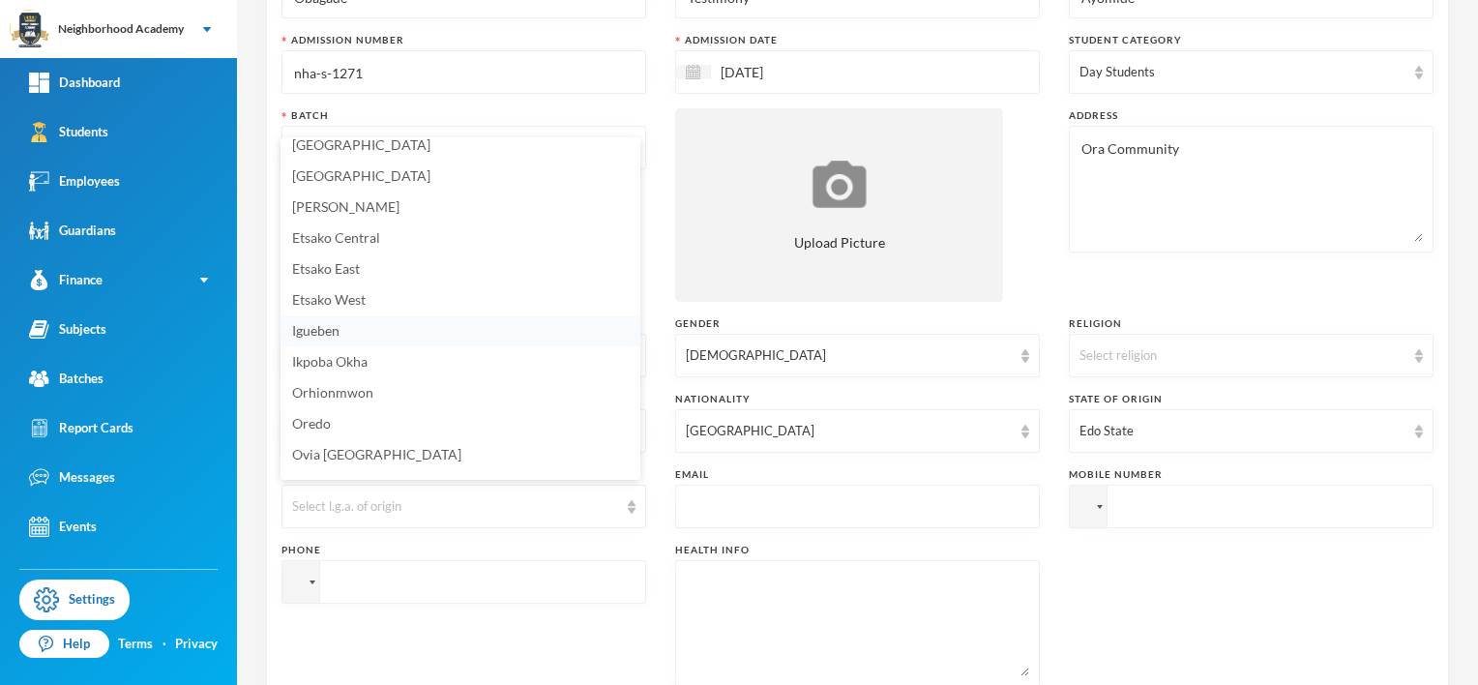
scroll to position [221, 0]
click at [353, 341] on span "Ovia [GEOGRAPHIC_DATA]" at bounding box center [376, 337] width 169 height 16
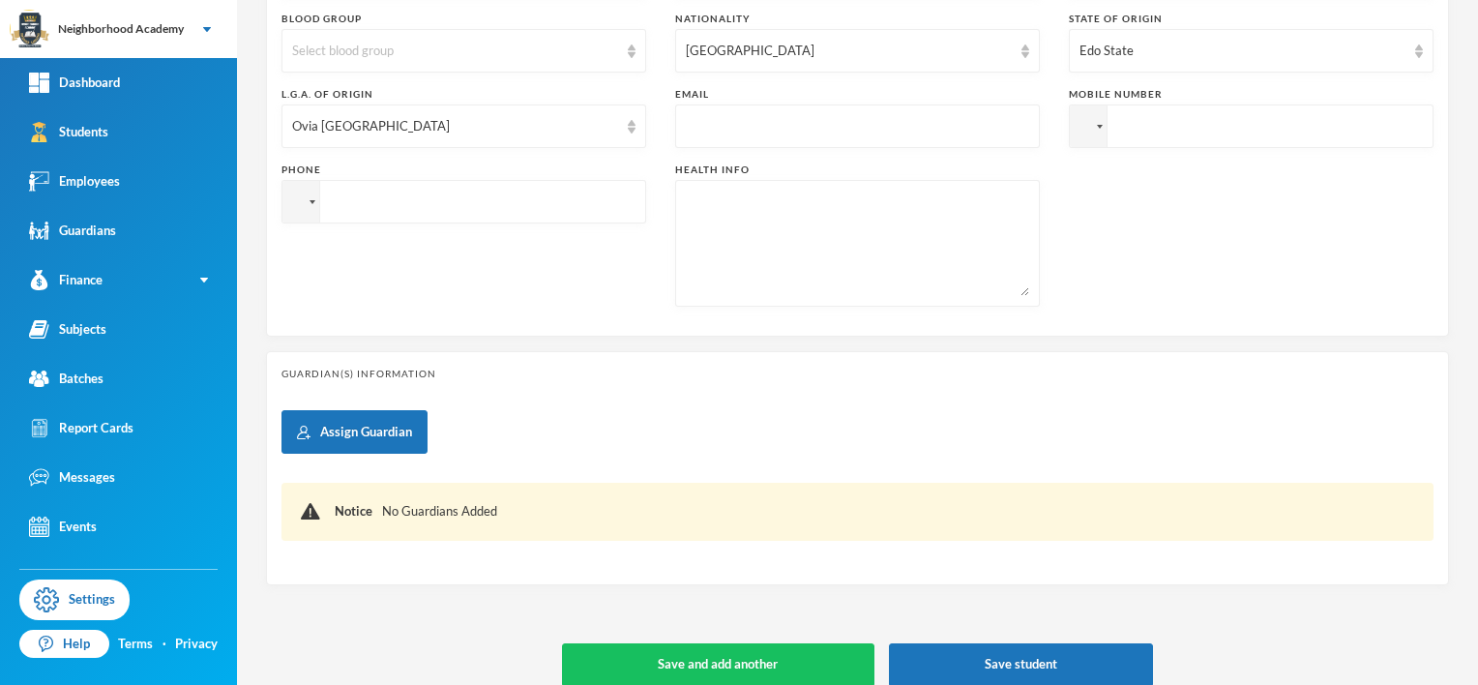
scroll to position [580, 0]
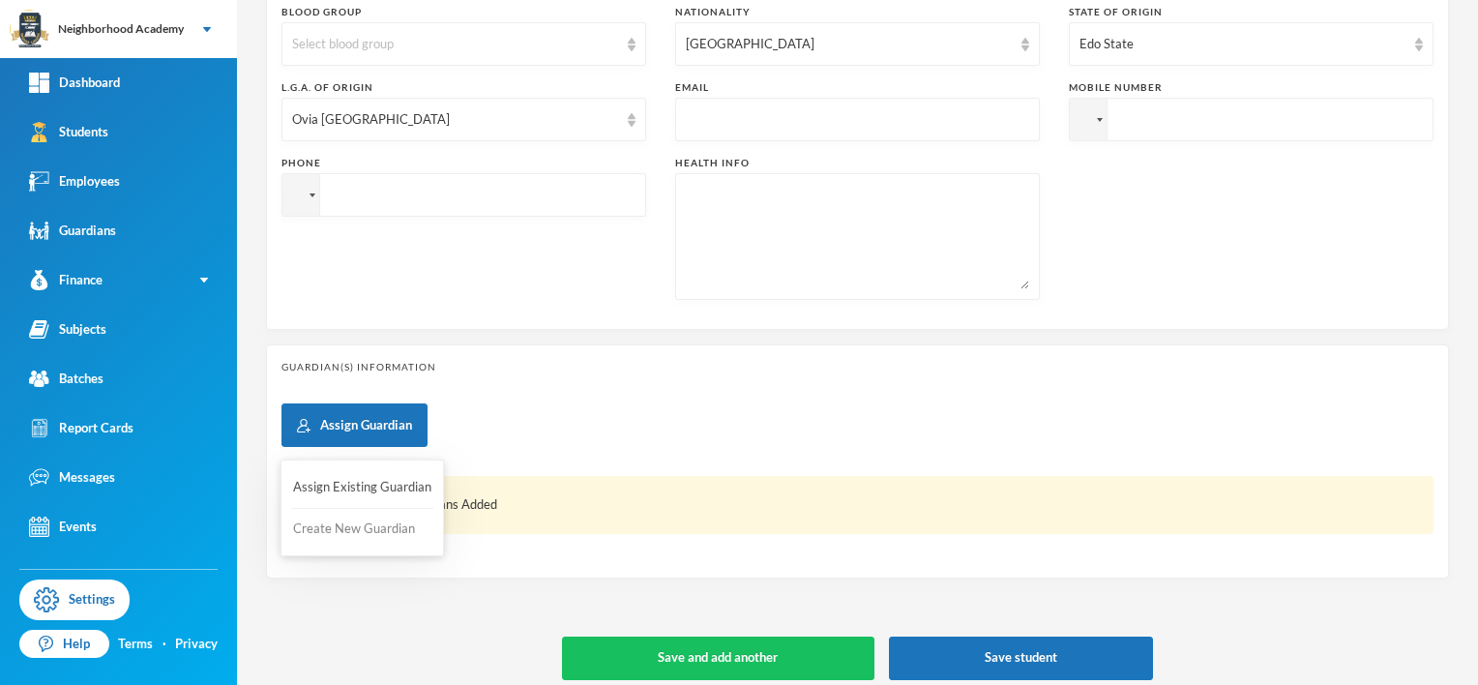
click at [344, 526] on button "Create New Guardian" at bounding box center [362, 529] width 142 height 35
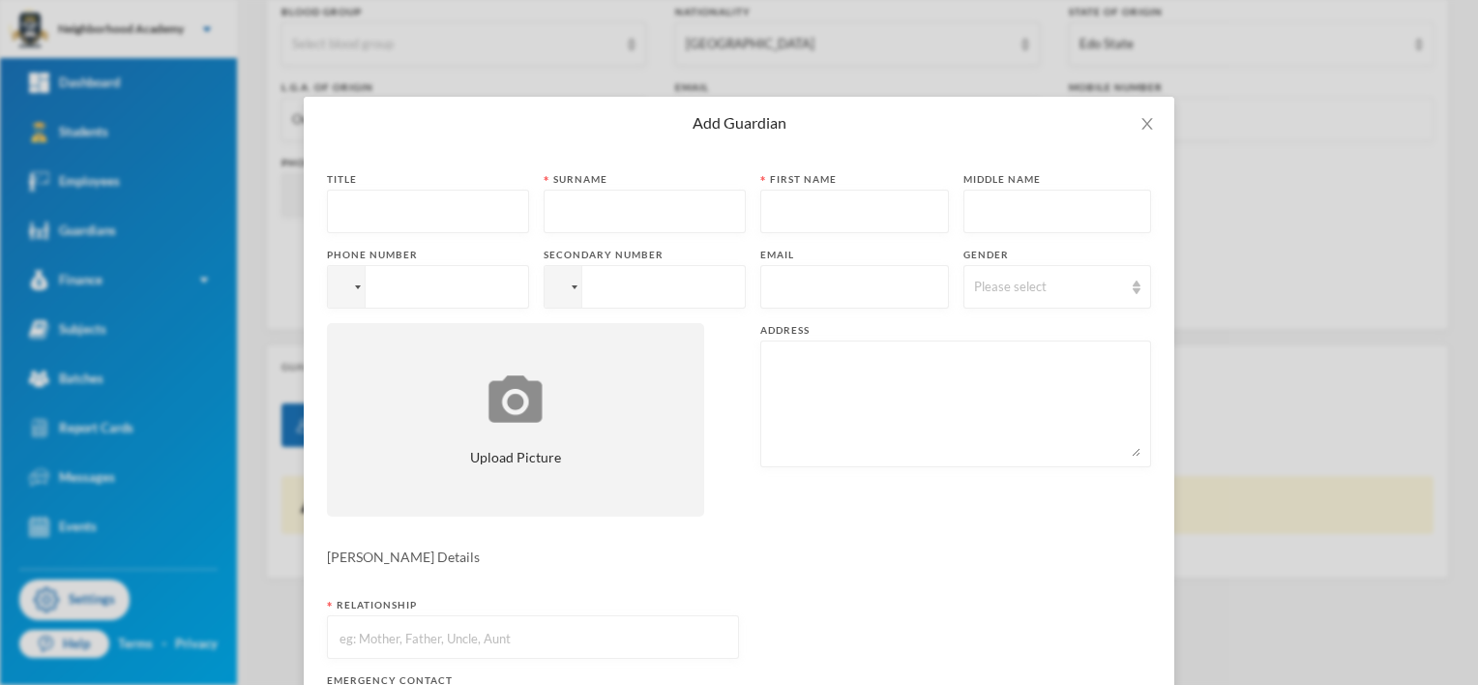
click at [402, 217] on input "text" at bounding box center [428, 213] width 181 height 44
type input "Mrs"
type input "Obagade"
type input "Joy"
click at [349, 282] on div at bounding box center [346, 287] width 37 height 42
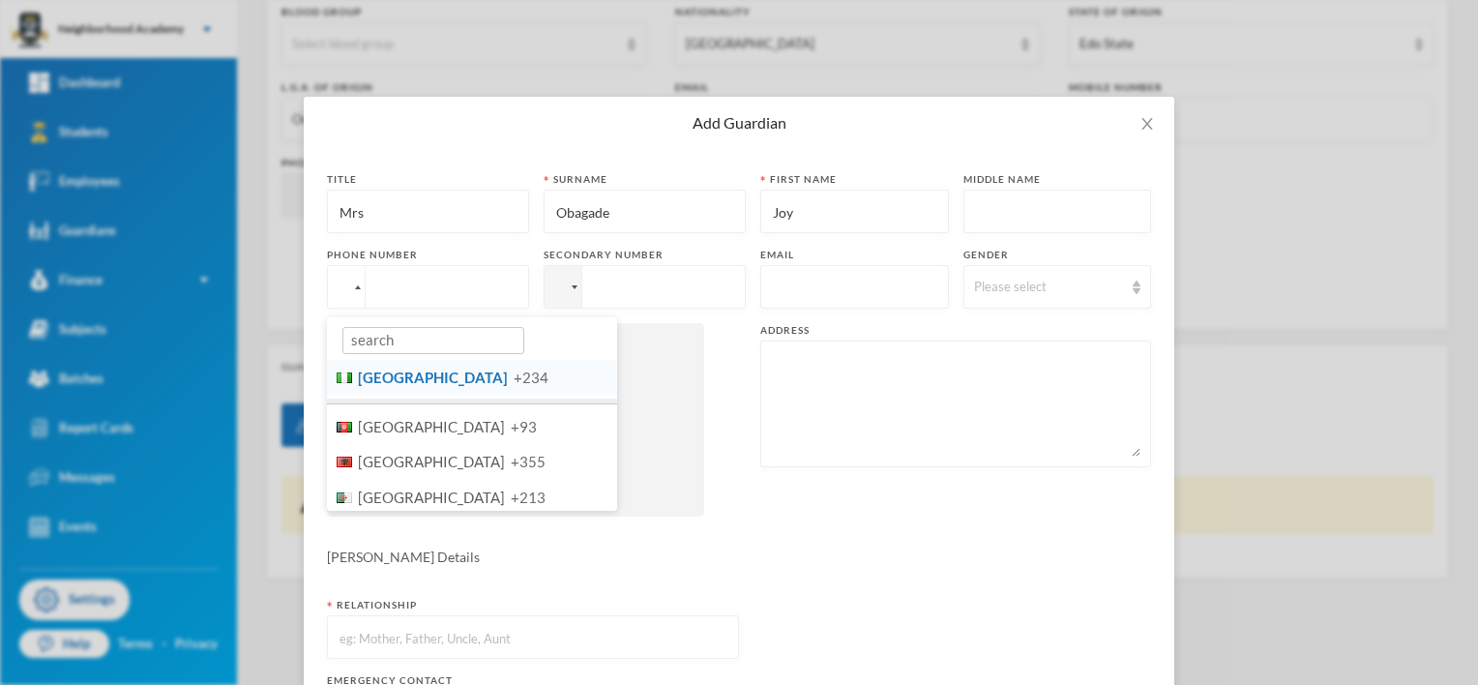
click at [403, 393] on li "Nigeria +234" at bounding box center [472, 378] width 290 height 36
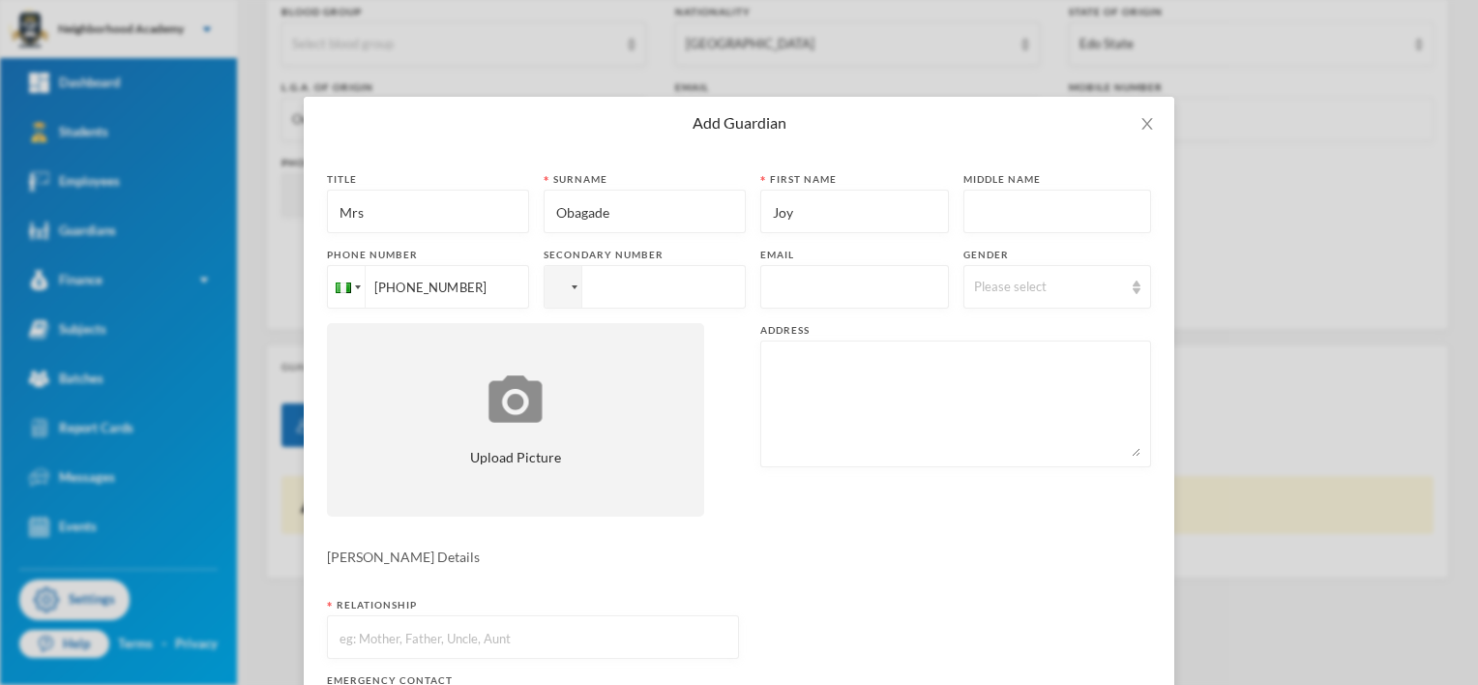
type input "[PHONE_NUMBER]"
click at [561, 291] on div at bounding box center [563, 287] width 37 height 42
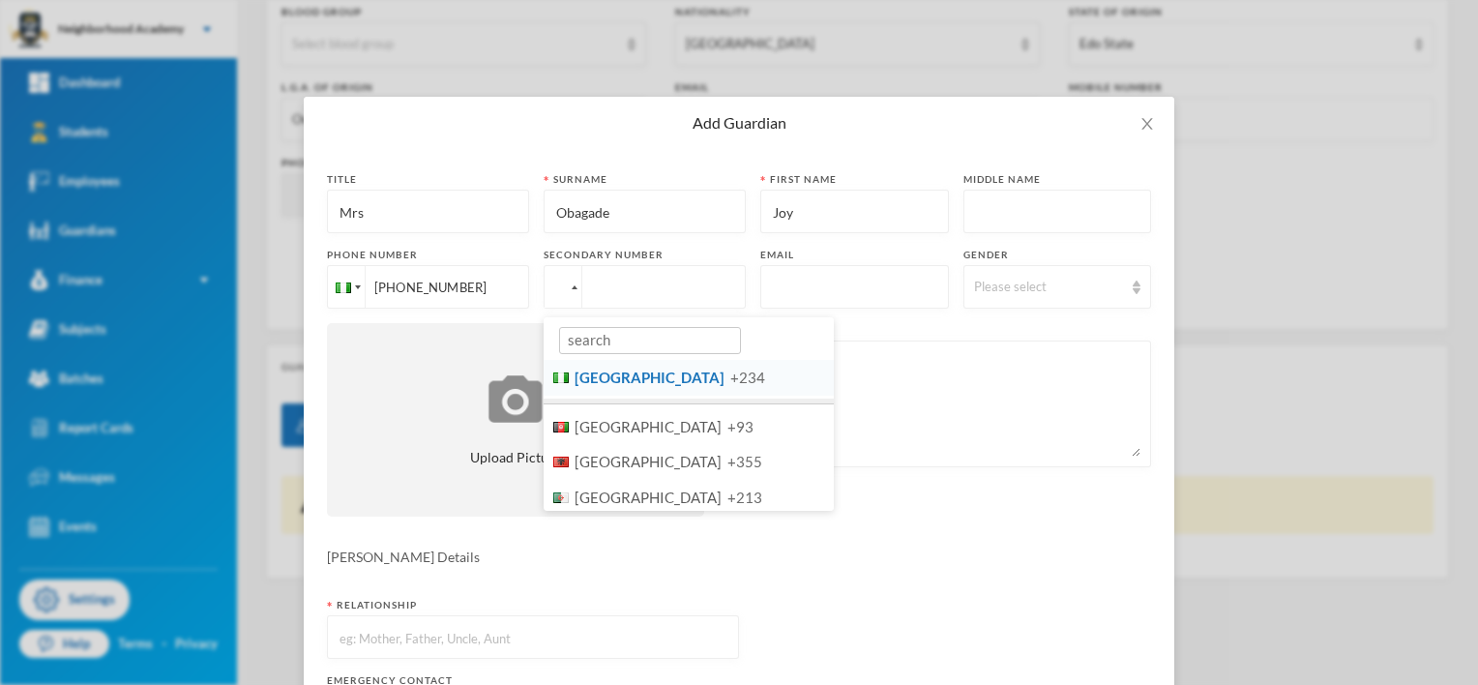
click at [582, 373] on span "[GEOGRAPHIC_DATA]" at bounding box center [650, 376] width 150 height 17
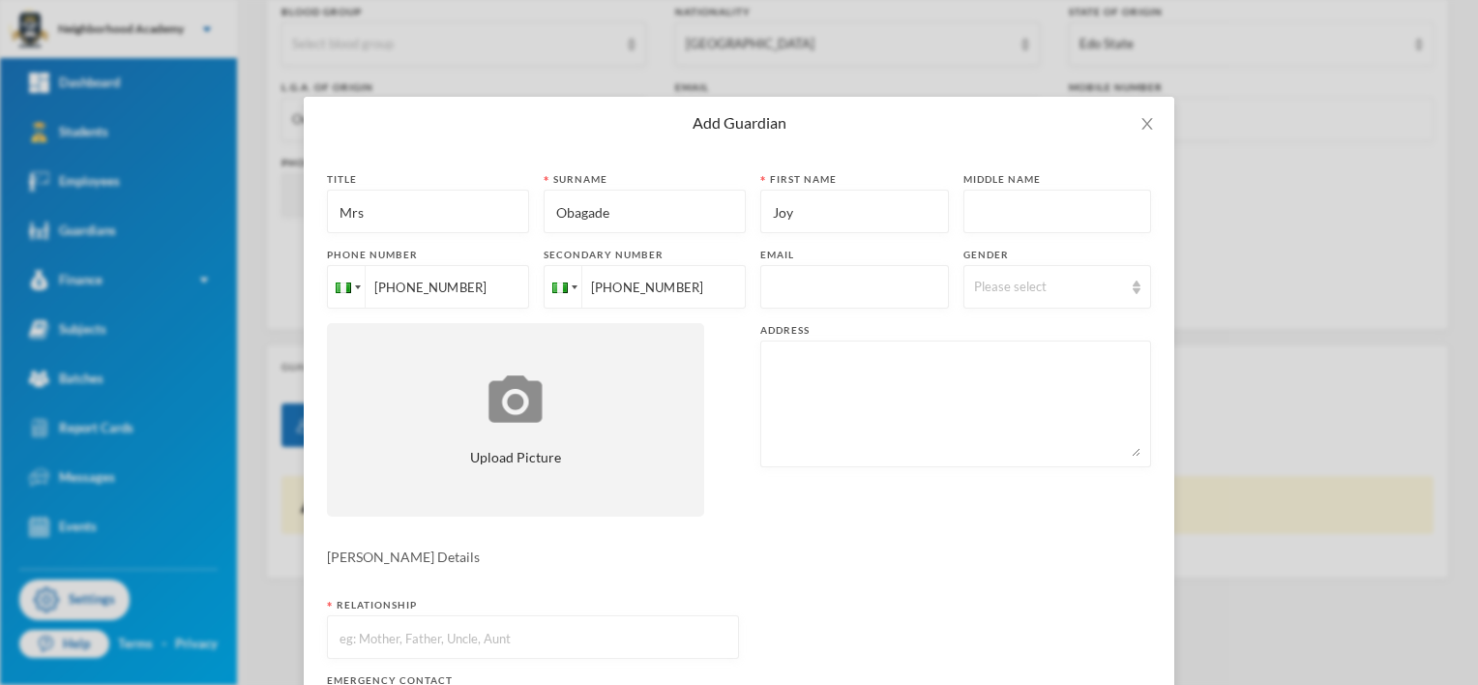
type input "[PHONE_NUMBER]"
click at [771, 275] on input "text" at bounding box center [854, 288] width 167 height 44
click at [1040, 297] on div "Please select" at bounding box center [1057, 287] width 189 height 44
click at [984, 359] on span "[DEMOGRAPHIC_DATA]" at bounding box center [1035, 362] width 152 height 16
click at [791, 381] on textarea at bounding box center [955, 403] width 369 height 105
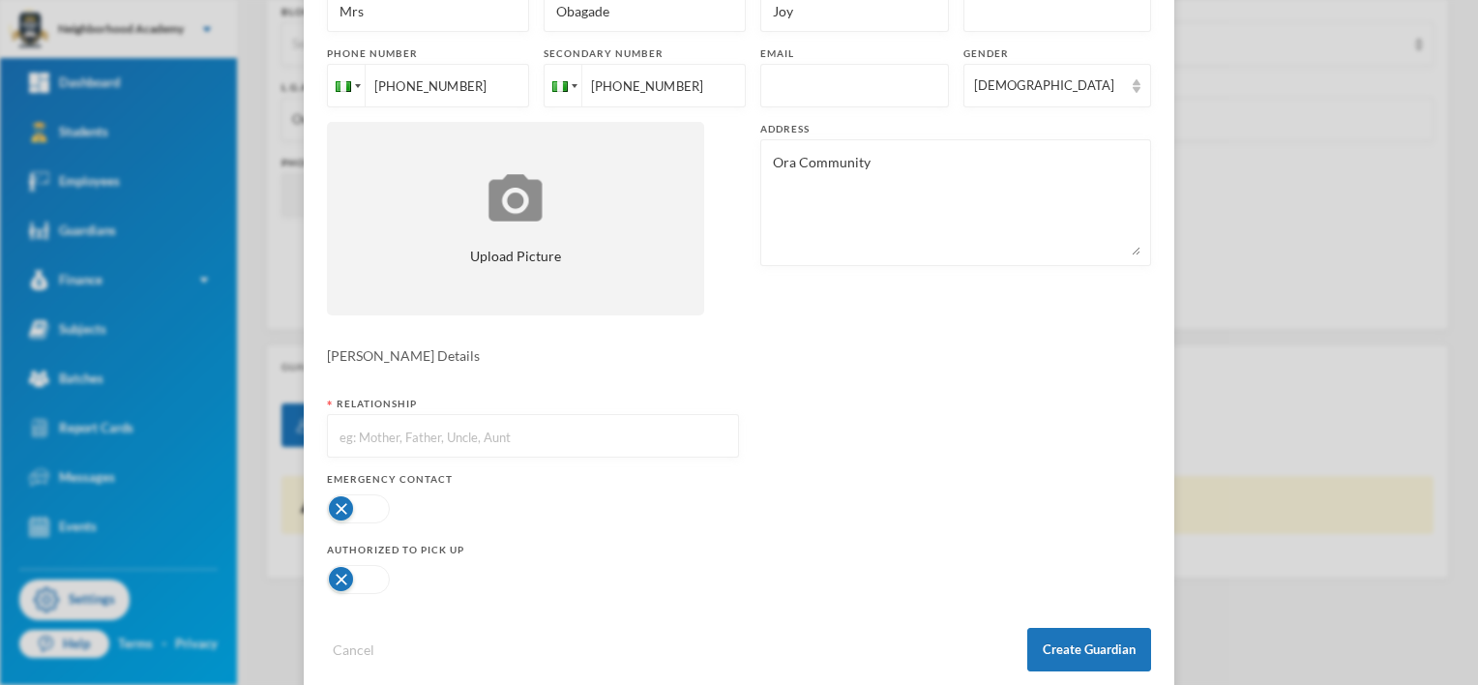
scroll to position [234, 0]
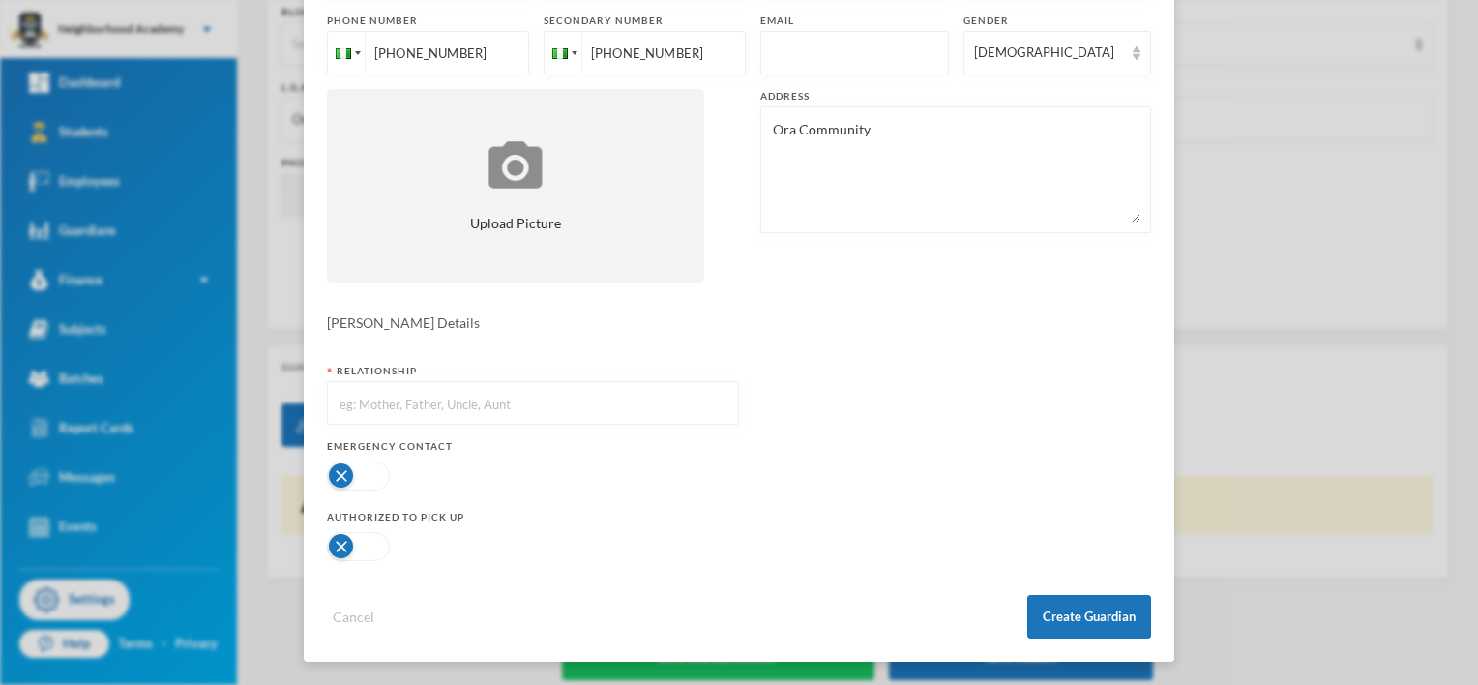
type textarea "Ora Community"
click at [363, 411] on input "text" at bounding box center [533, 404] width 391 height 44
type input "Mother"
click at [337, 465] on button "button" at bounding box center [358, 475] width 63 height 29
click at [1056, 609] on button "Create Guardian" at bounding box center [1089, 617] width 124 height 44
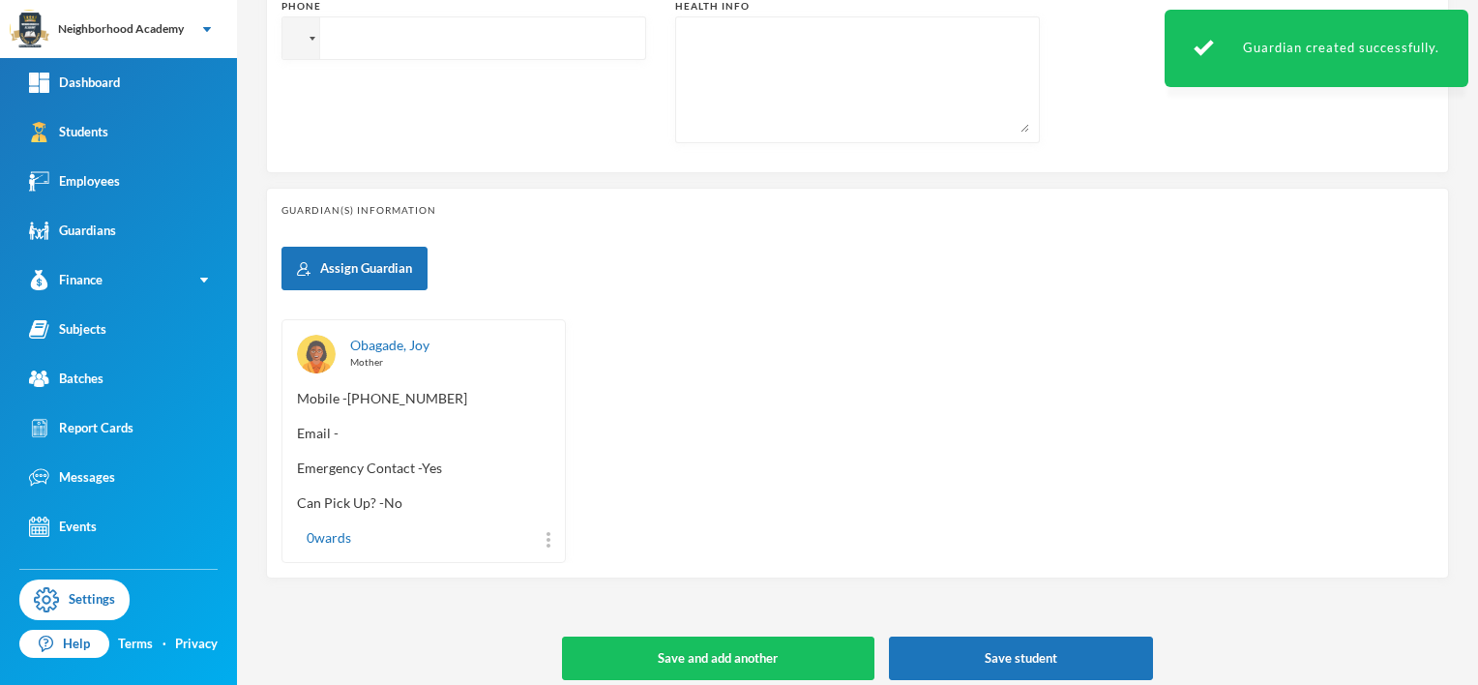
scroll to position [750, 0]
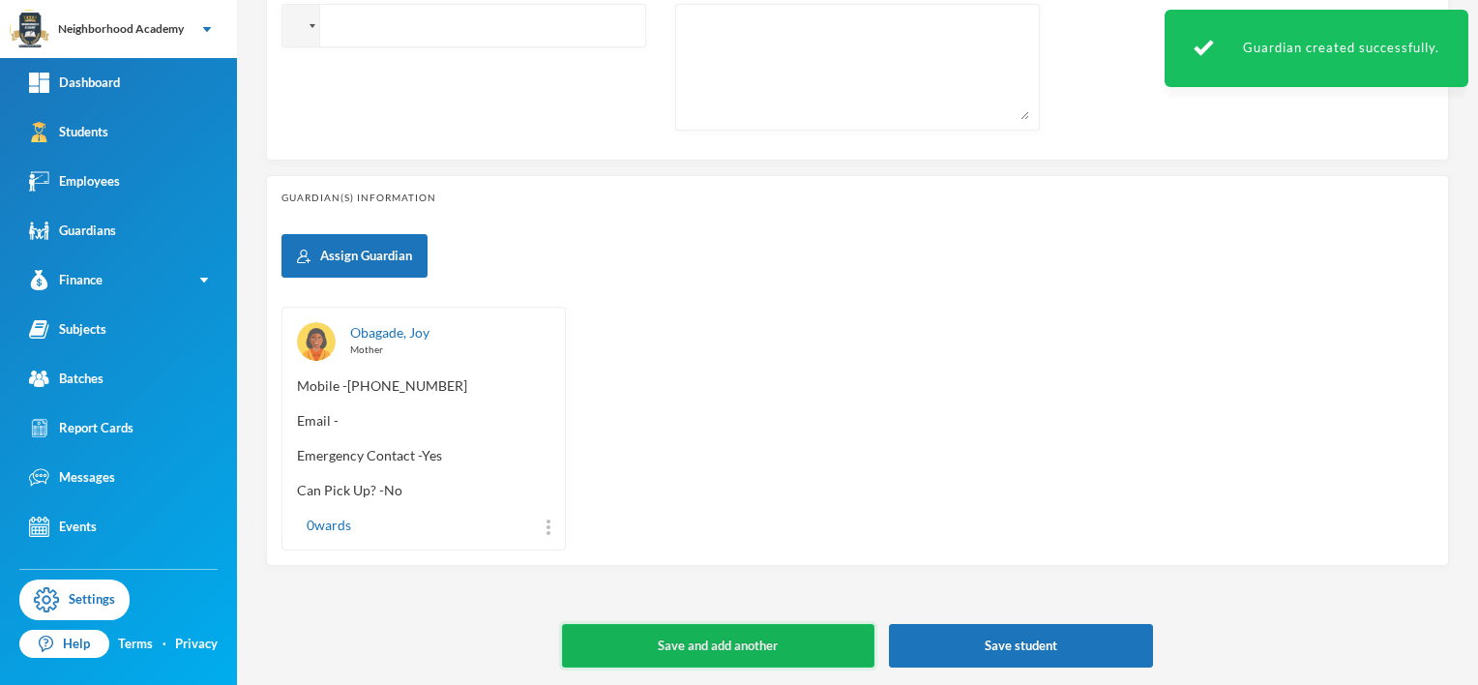
click at [809, 640] on button "Save and add another" at bounding box center [718, 646] width 312 height 44
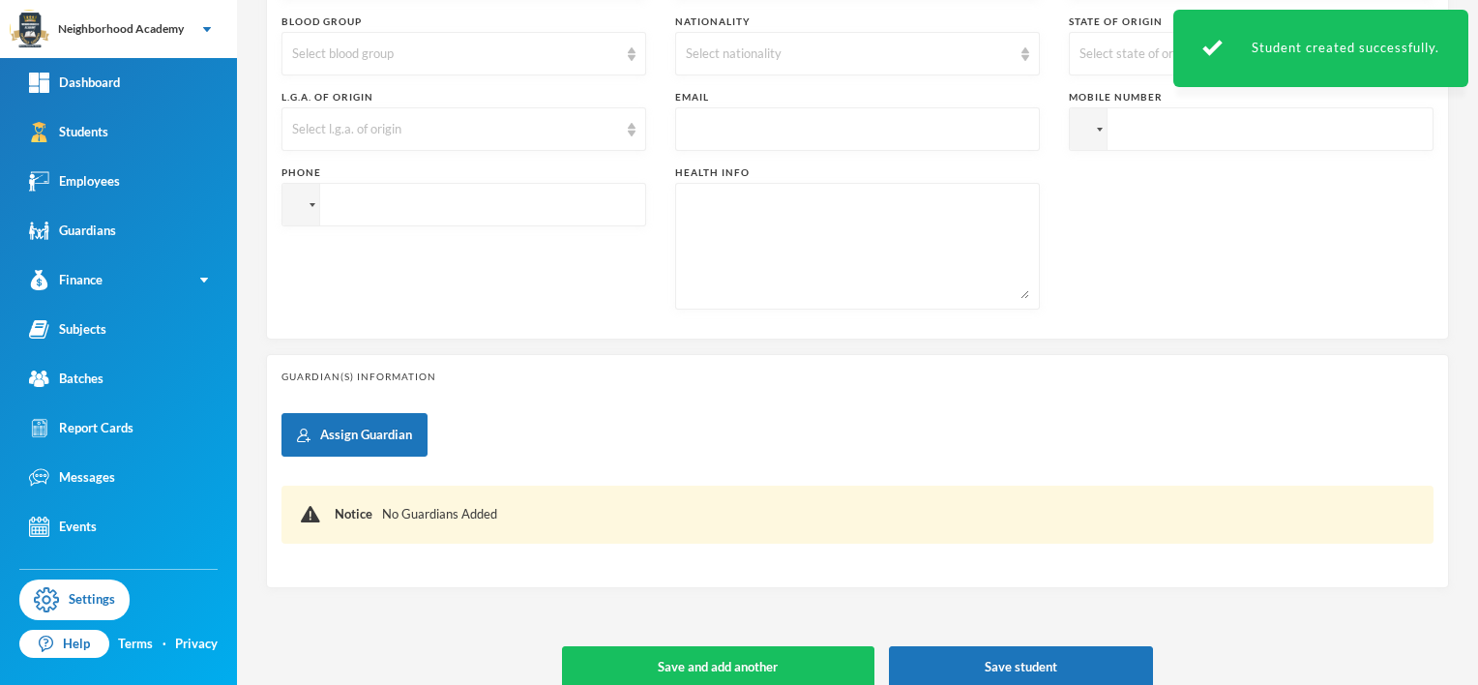
scroll to position [634, 0]
